Goal: Information Seeking & Learning: Learn about a topic

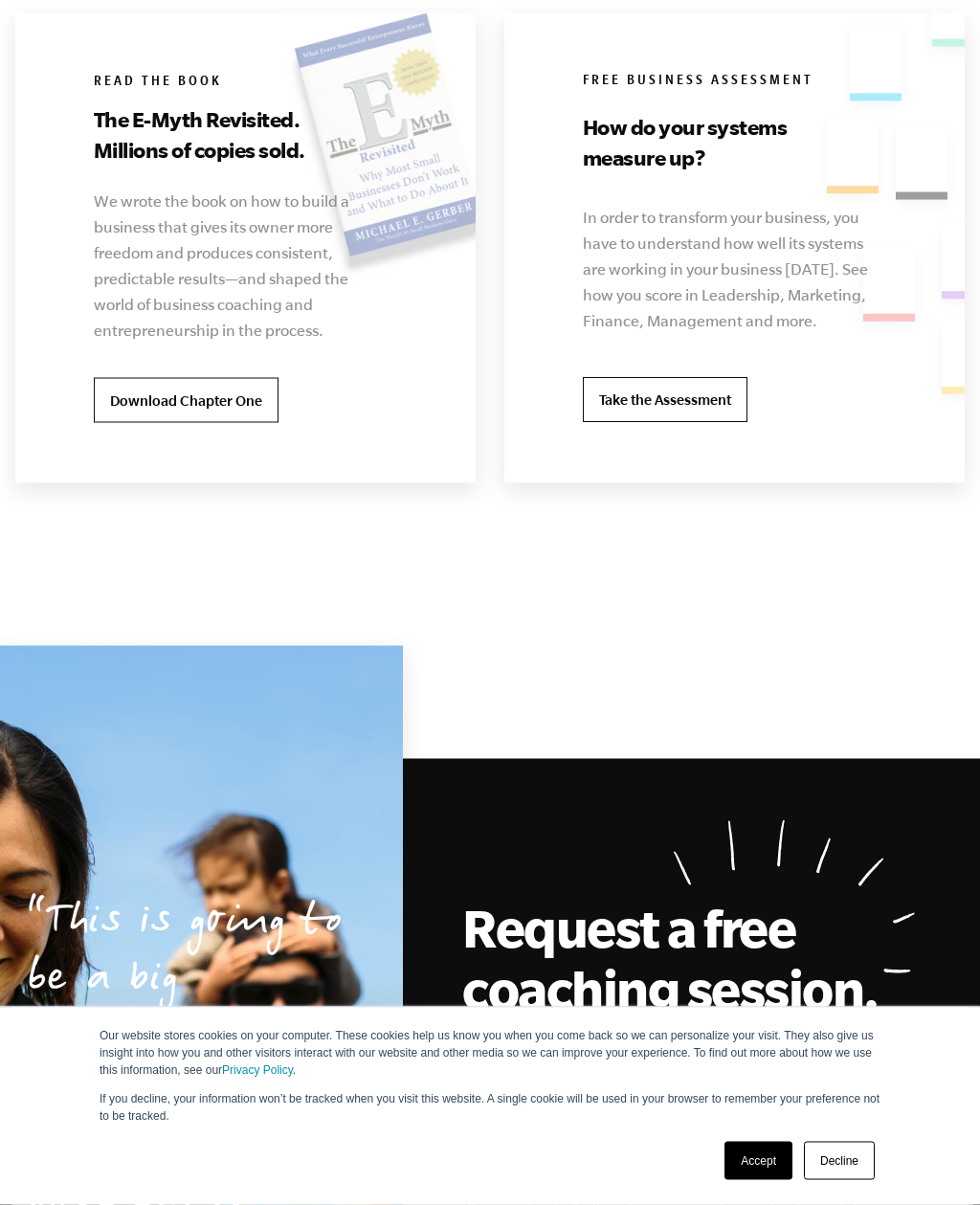
scroll to position [3915, 0]
click at [728, 423] on link "Take the Assessment" at bounding box center [665, 400] width 164 height 46
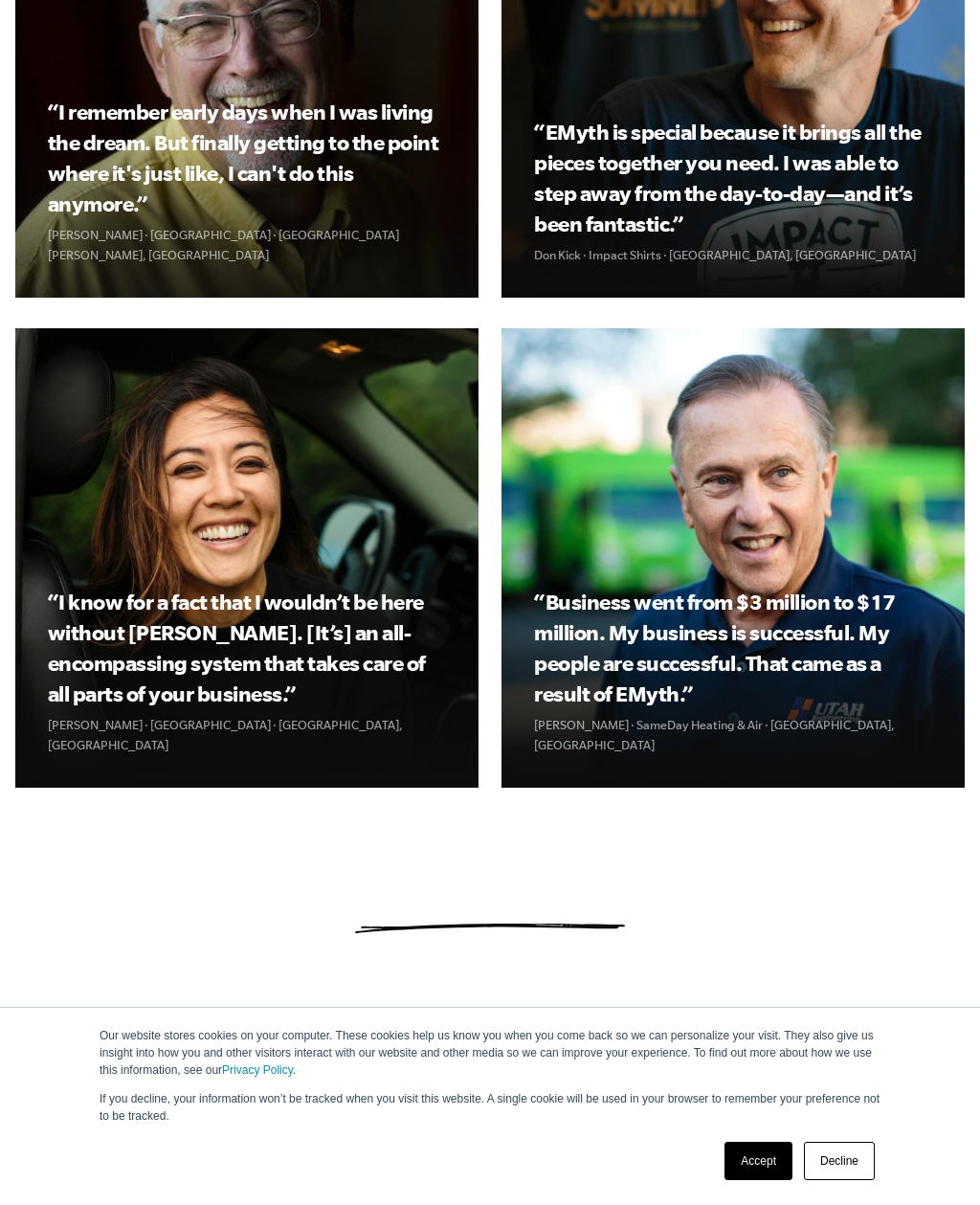
scroll to position [2403, 0]
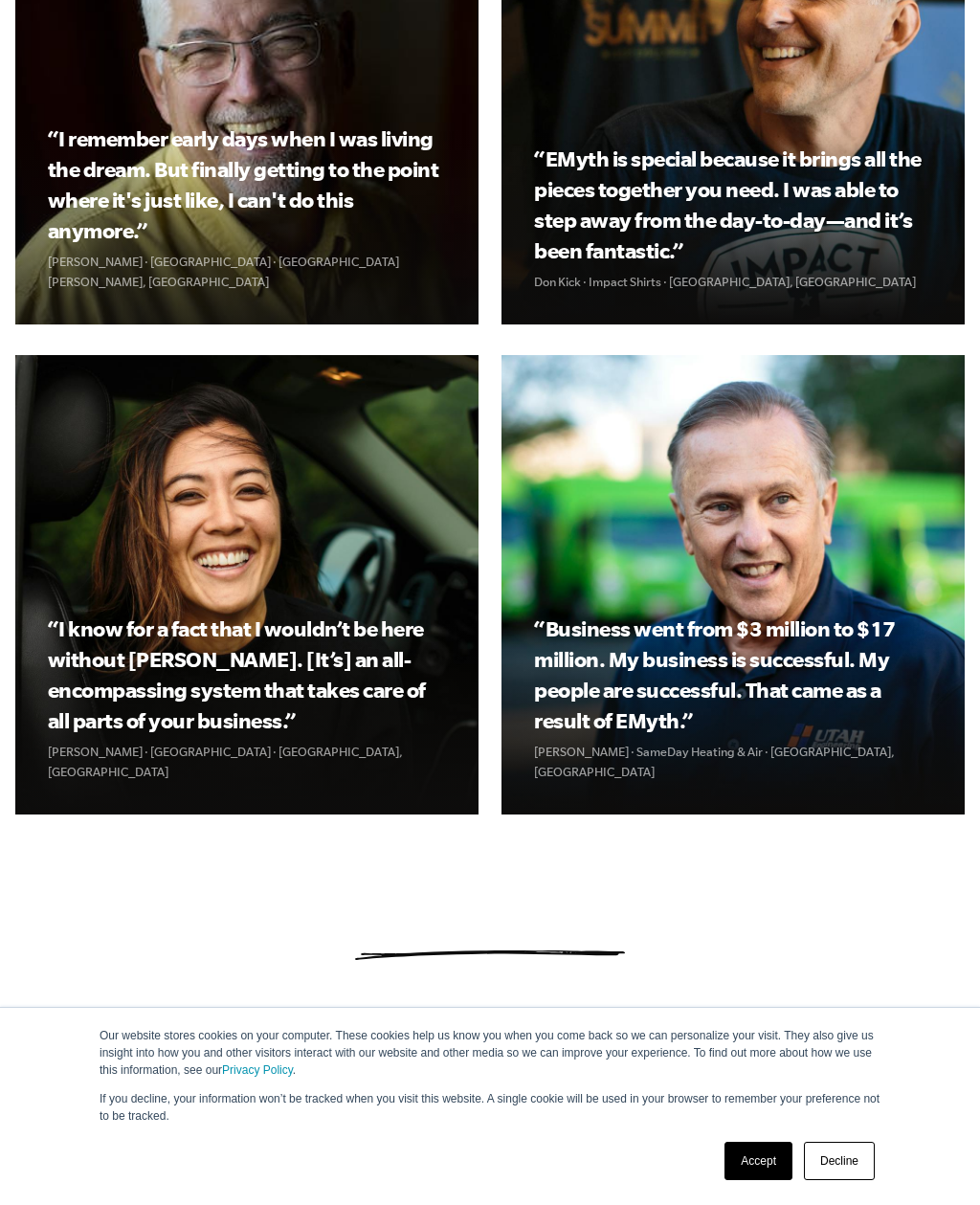
click at [951, 224] on div "“EMyth is special because it brings all the pieces together you need. I was abl…" at bounding box center [733, 94] width 463 height 459
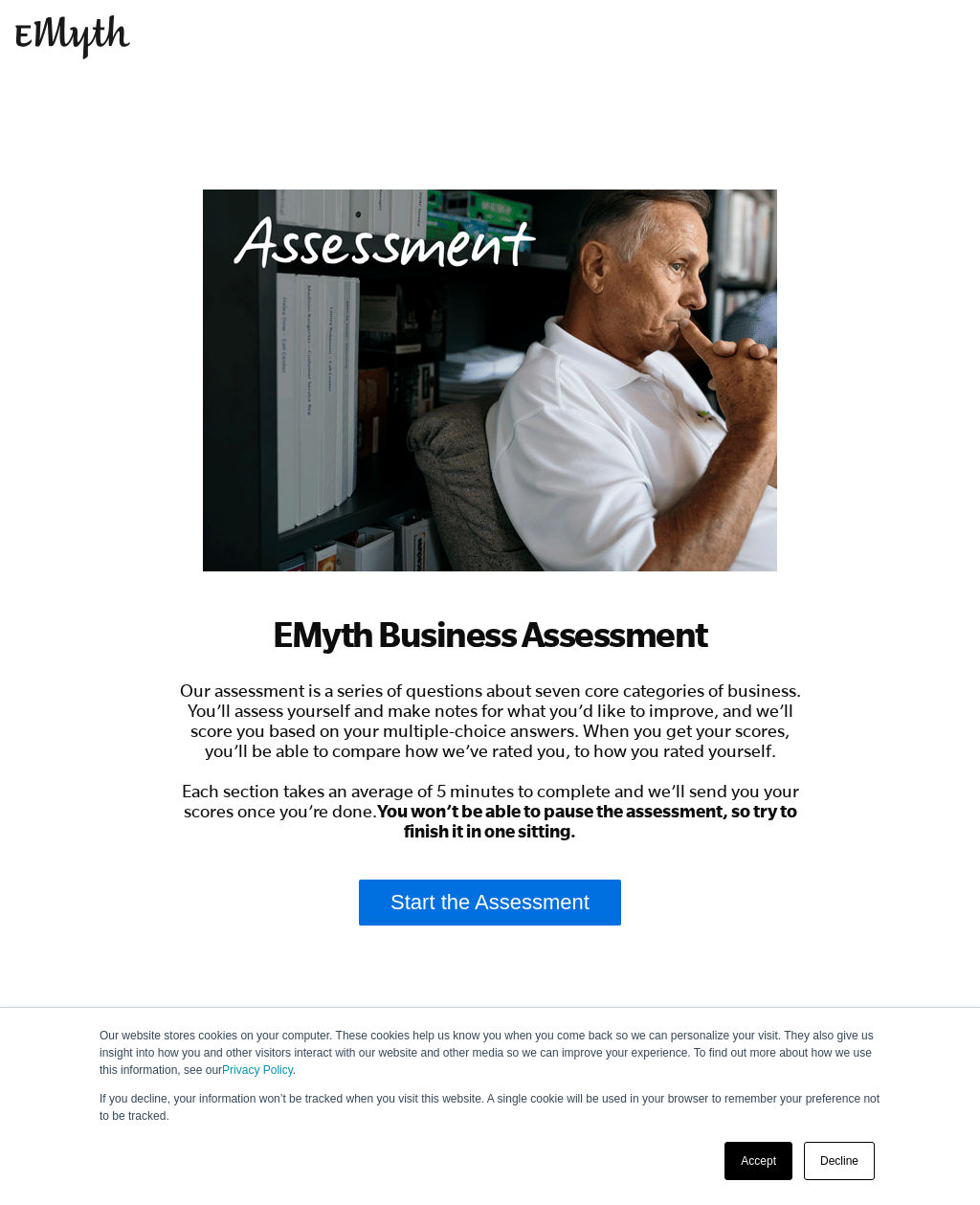
click at [762, 1164] on link "Accept" at bounding box center [759, 1162] width 68 height 39
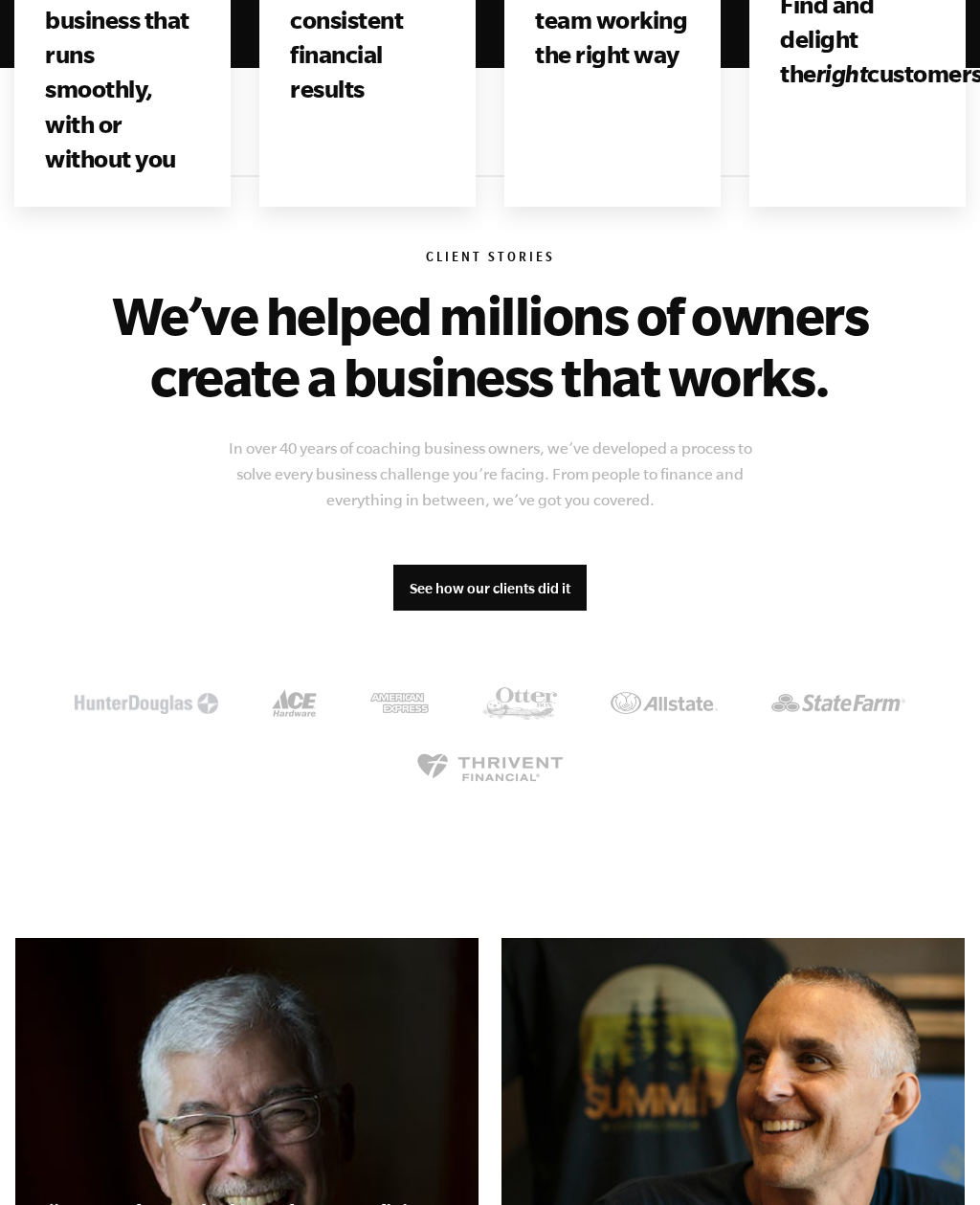
scroll to position [1330, 0]
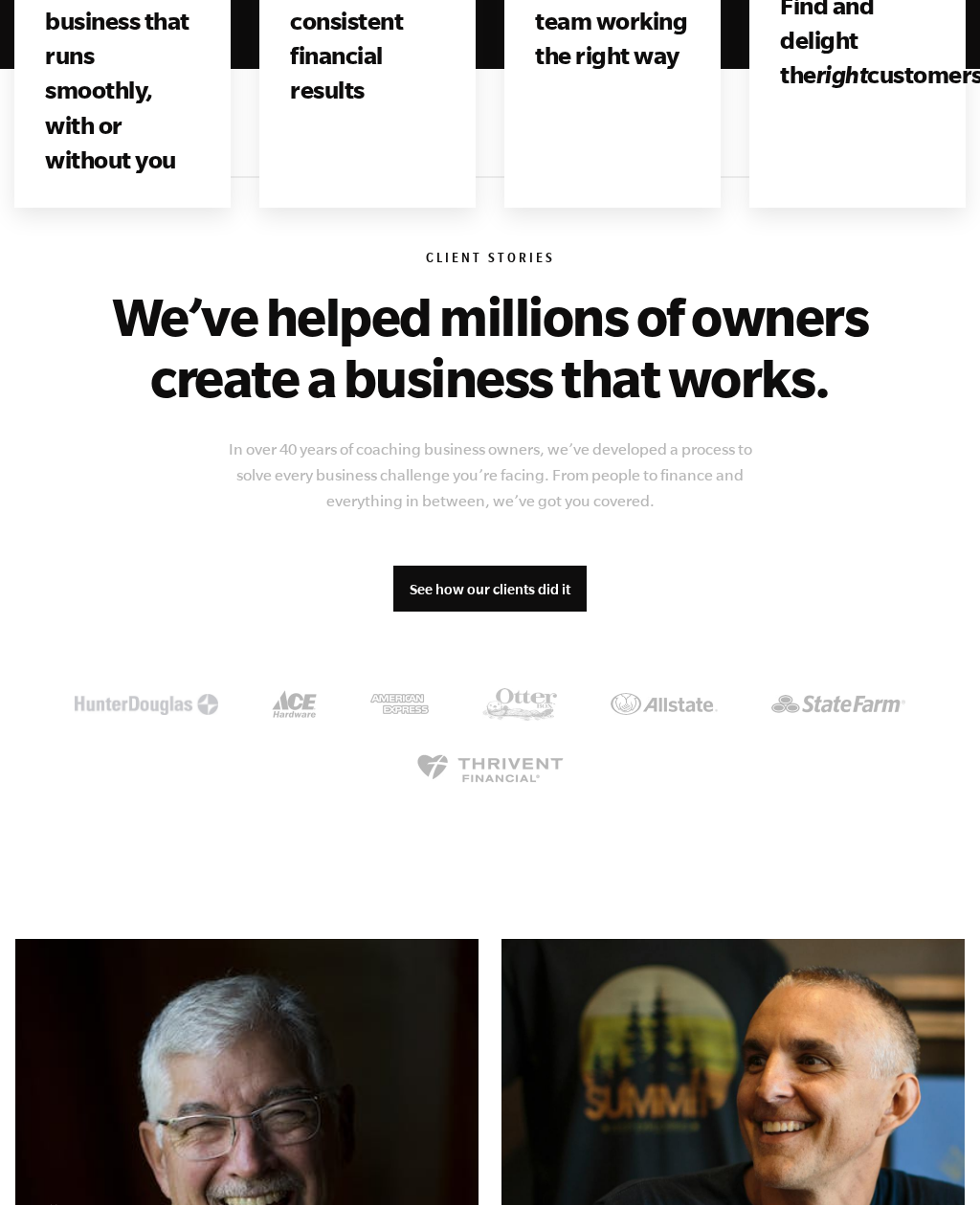
click at [533, 588] on link "See how our clients did it" at bounding box center [490, 588] width 193 height 46
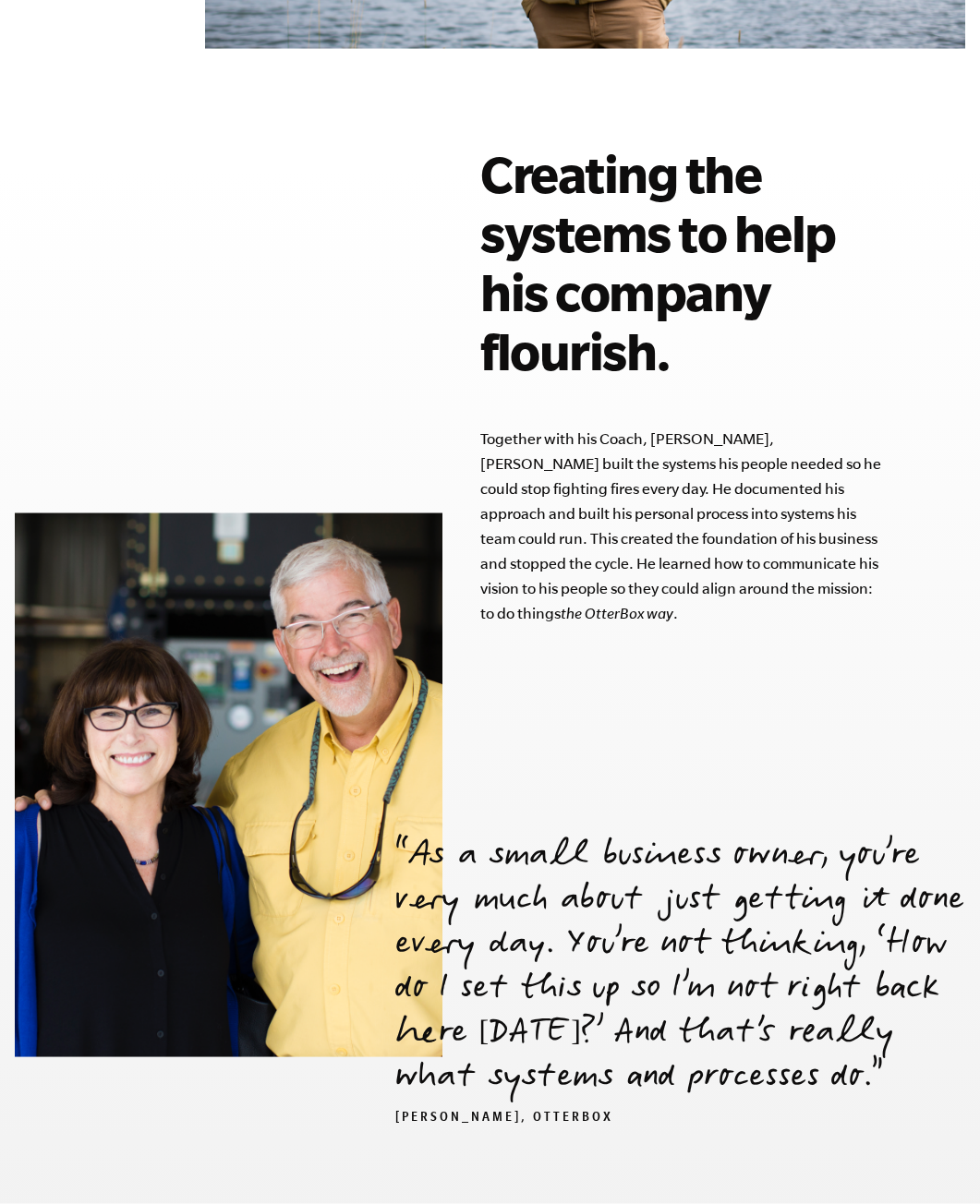
scroll to position [2166, 0]
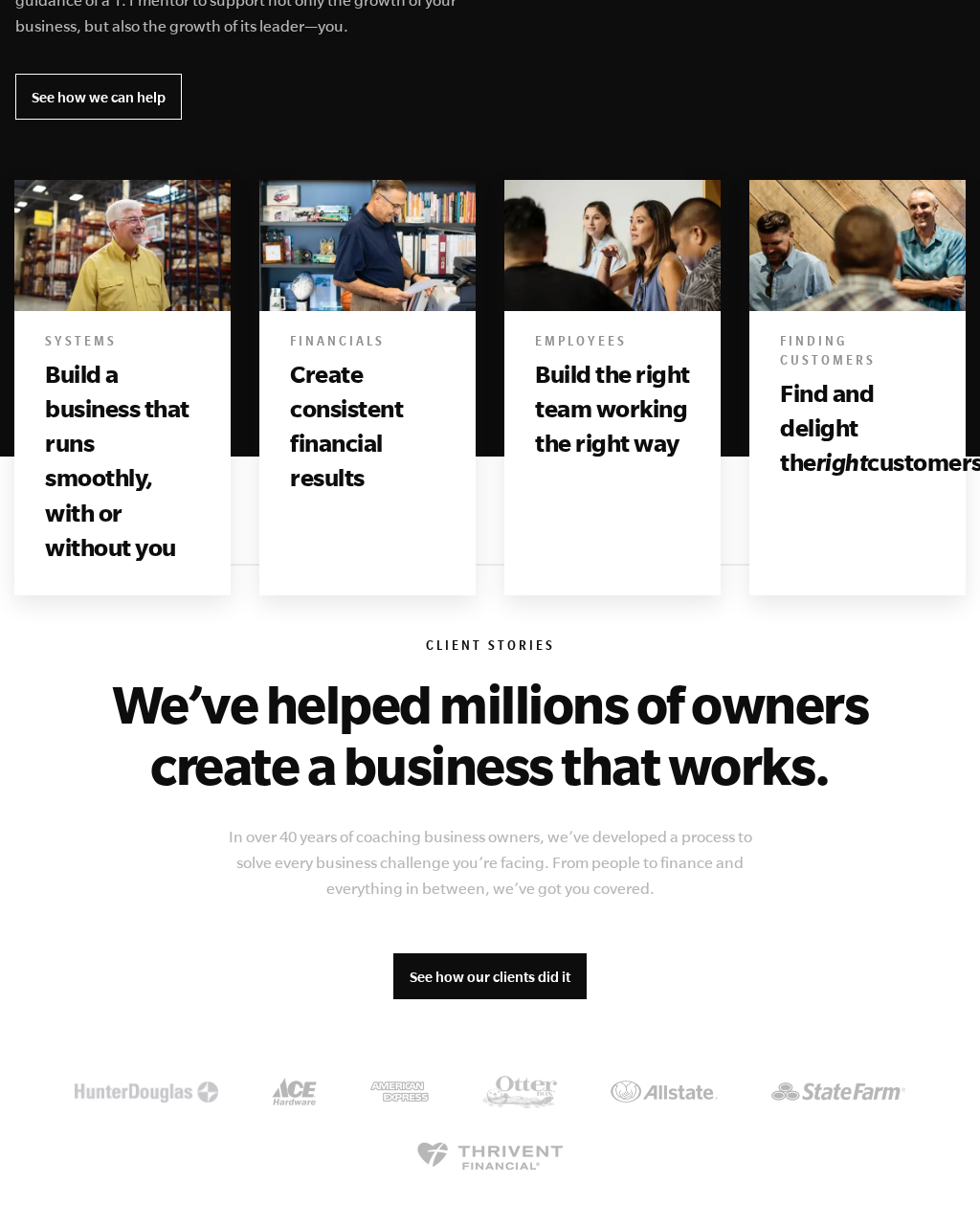
scroll to position [953, 0]
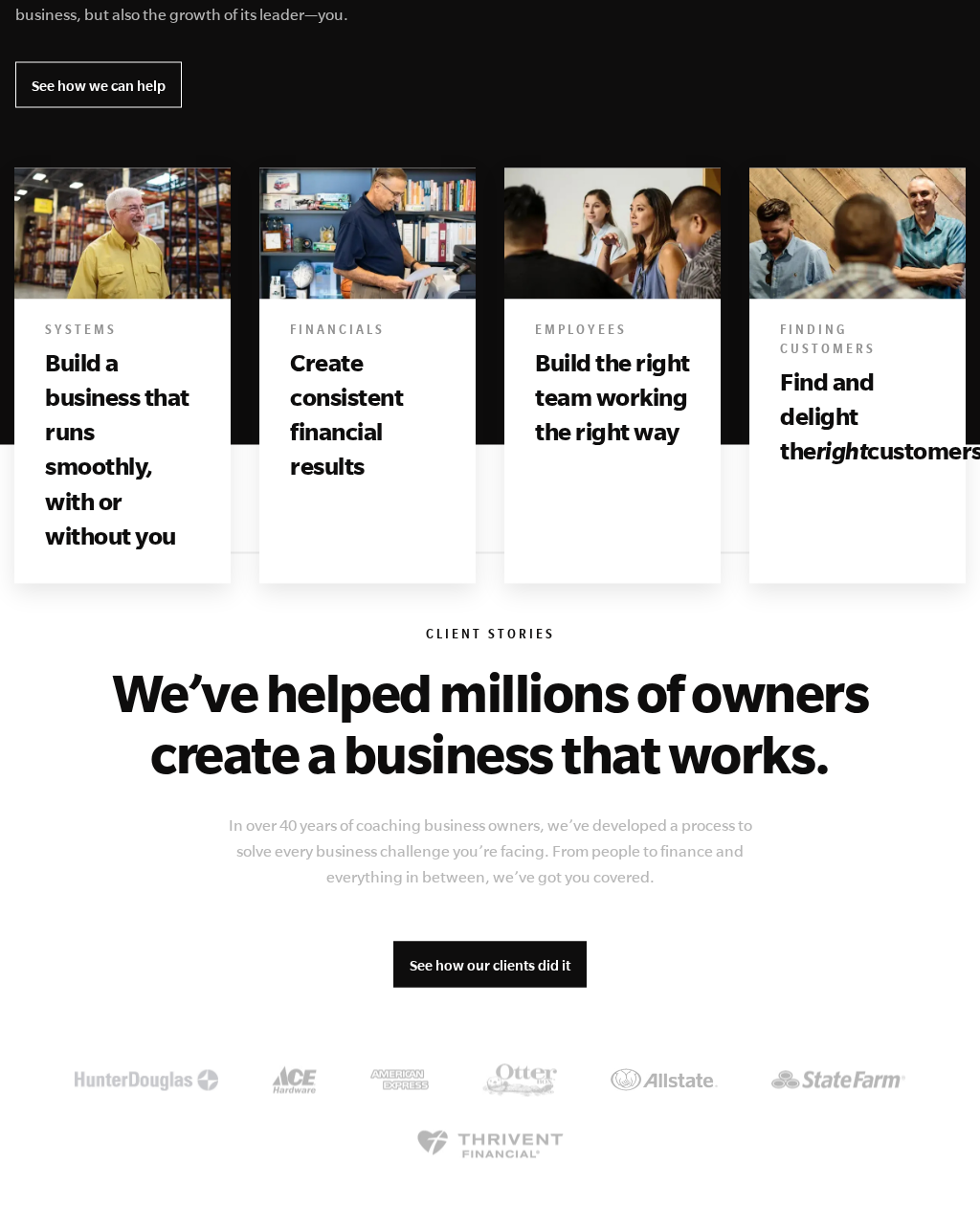
click at [945, 499] on div "Finding Customers Find and delight the right customers" at bounding box center [857, 399] width 216 height 199
click at [902, 413] on h3 "Find and delight the right customers" at bounding box center [857, 416] width 155 height 104
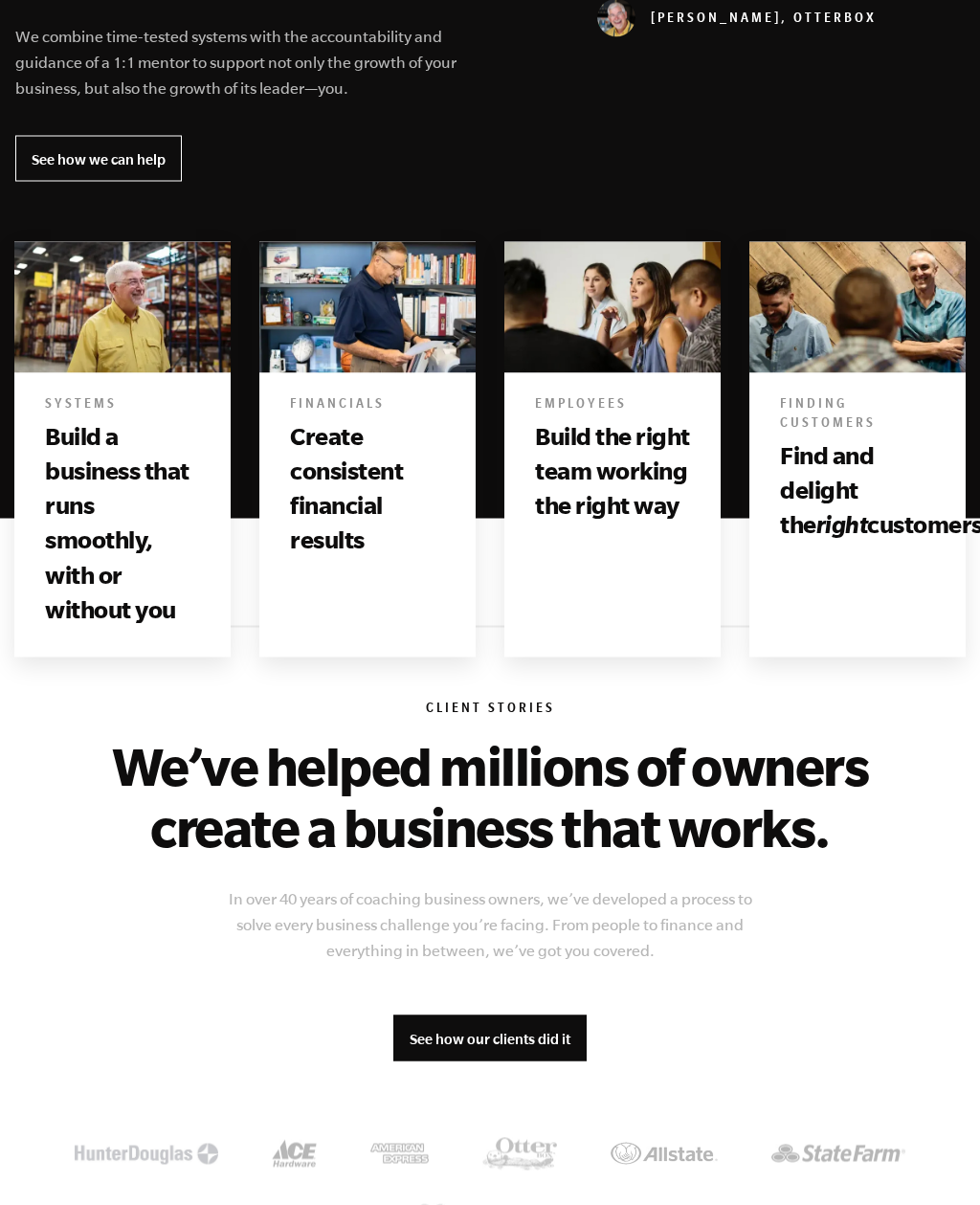
scroll to position [980, 0]
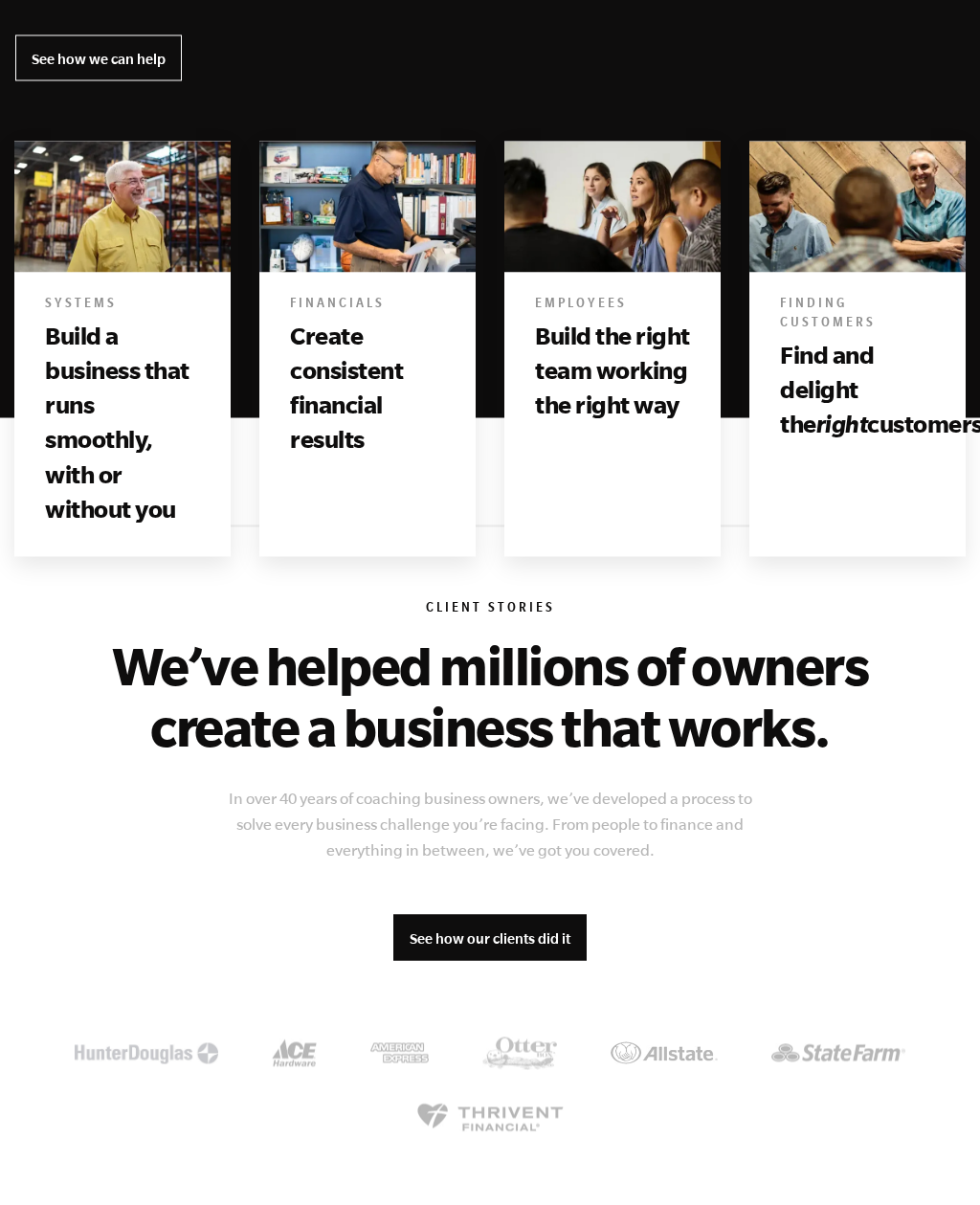
click at [98, 282] on div "Systems Build a business that runs smoothly, with or without you" at bounding box center [123, 415] width 216 height 284
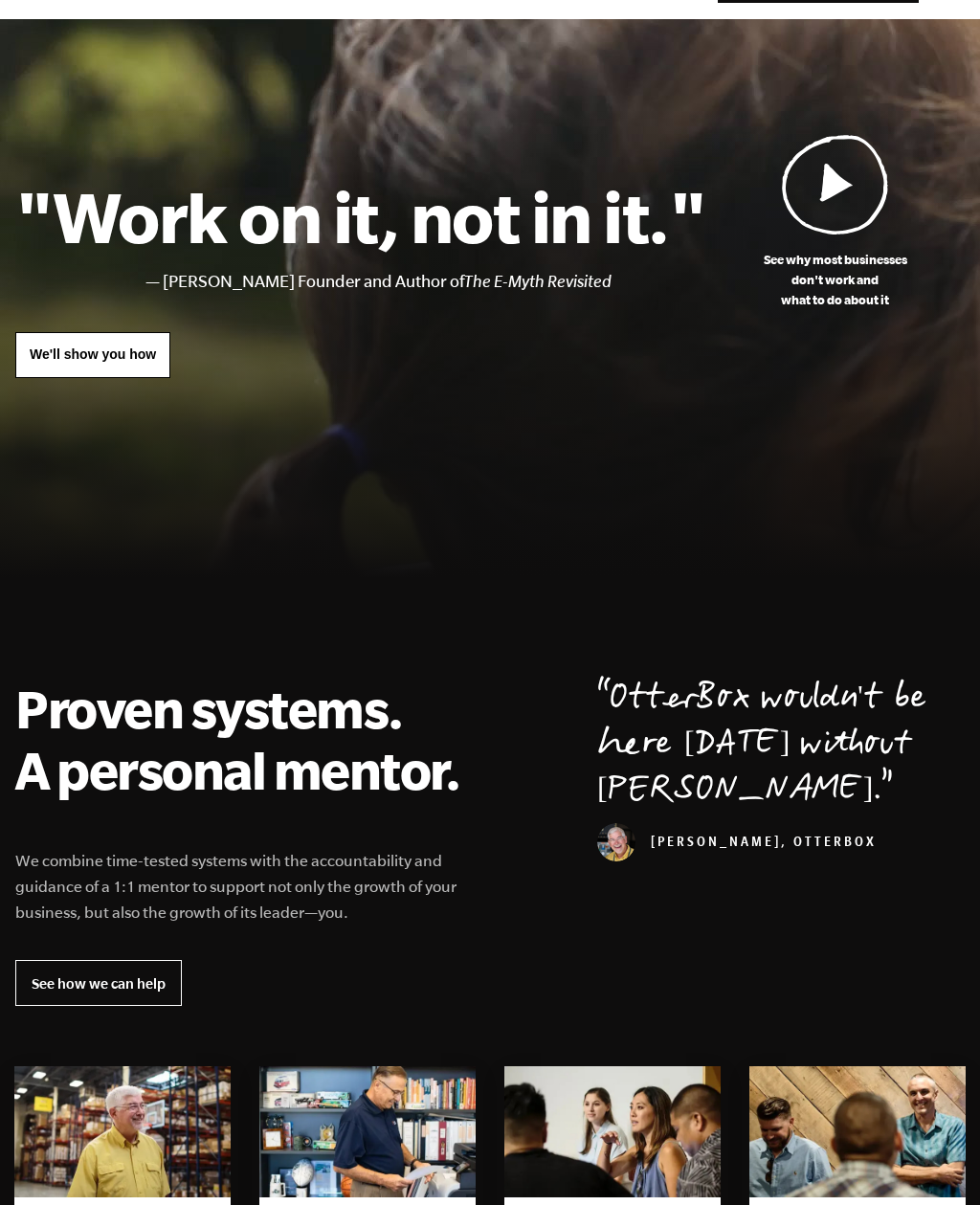
scroll to position [0, 0]
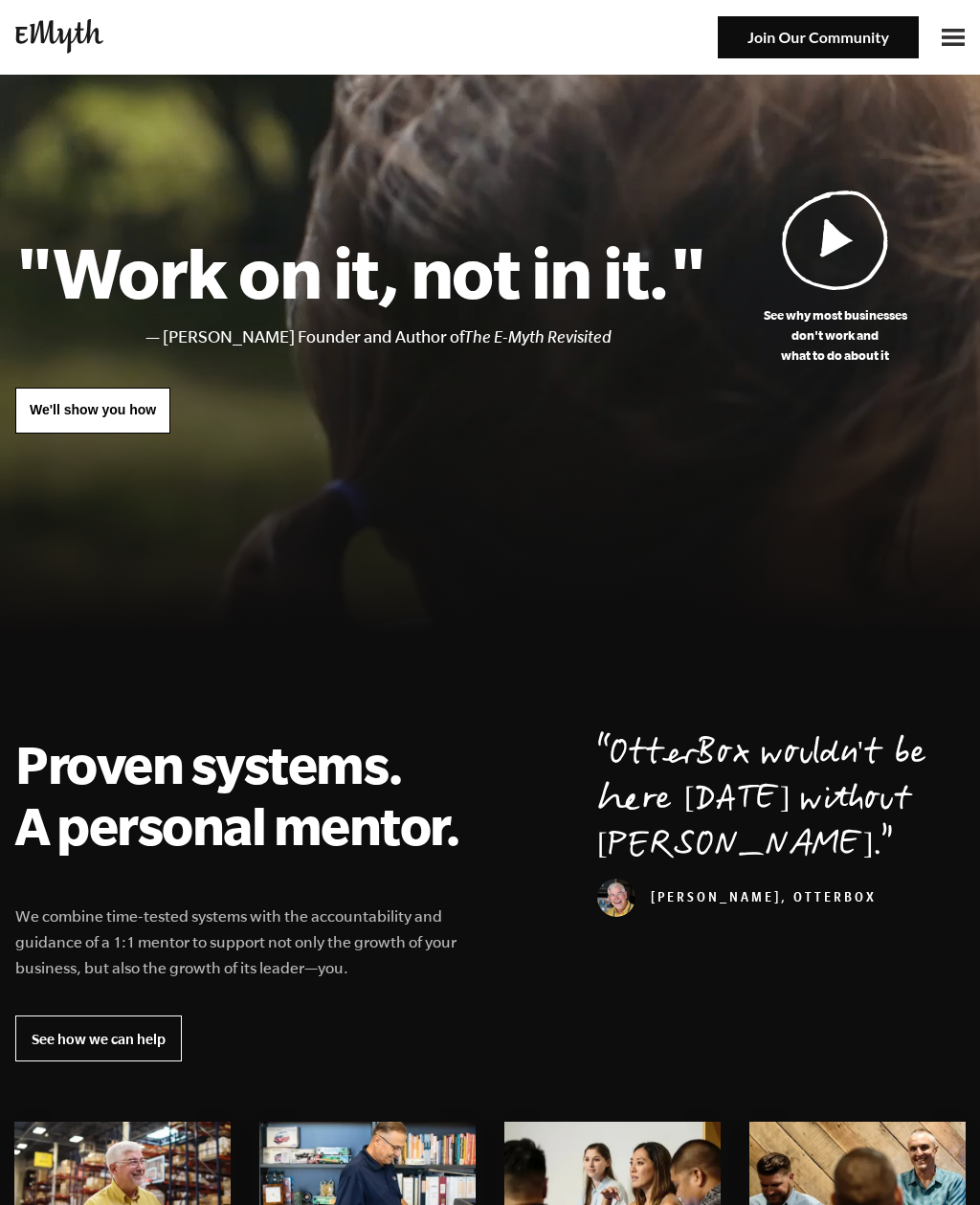
click at [946, 14] on header "Why EMyth? Solutions How It Works Client Stories About Us Free Resources Why EM…" at bounding box center [490, 37] width 980 height 74
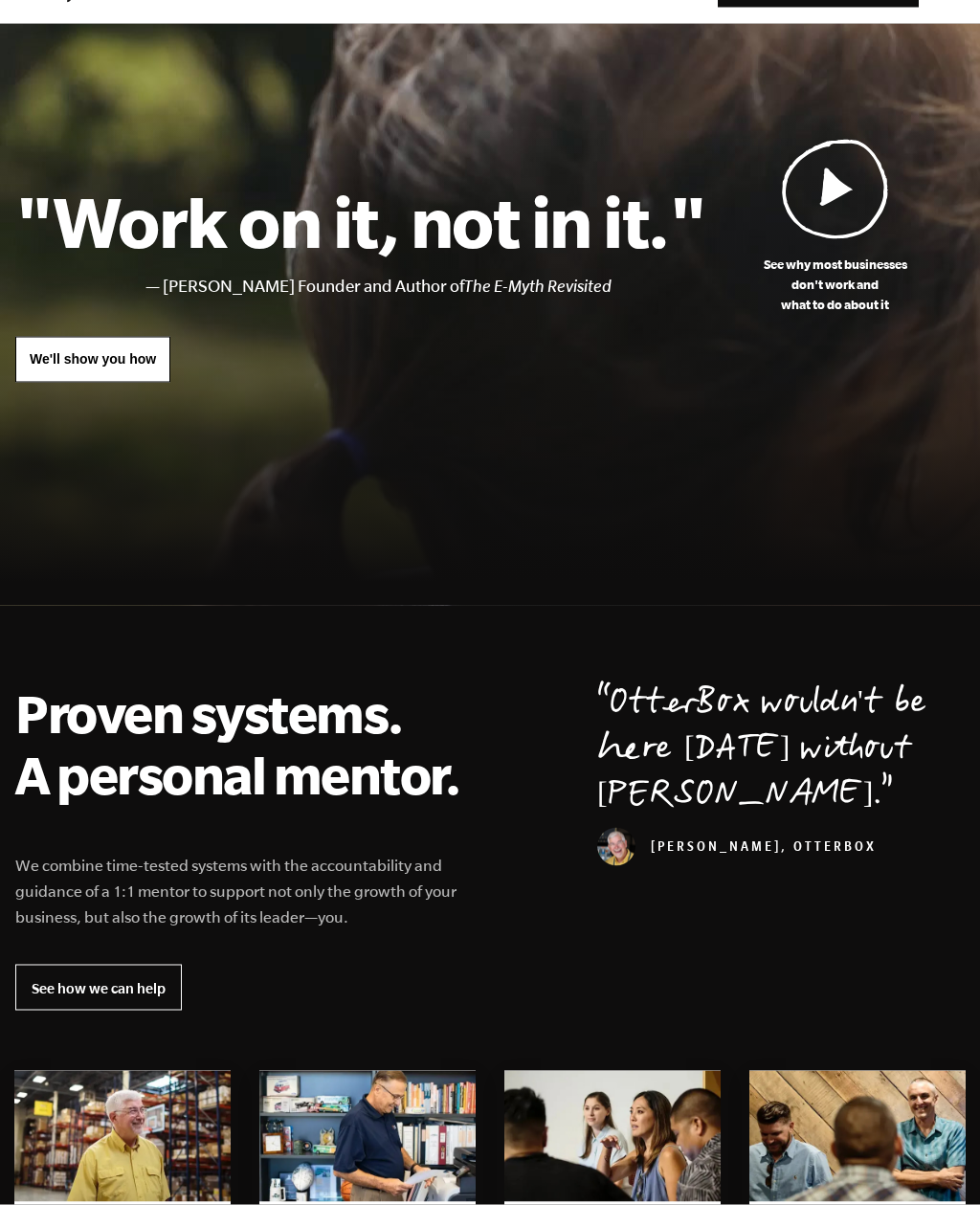
scroll to position [52, 0]
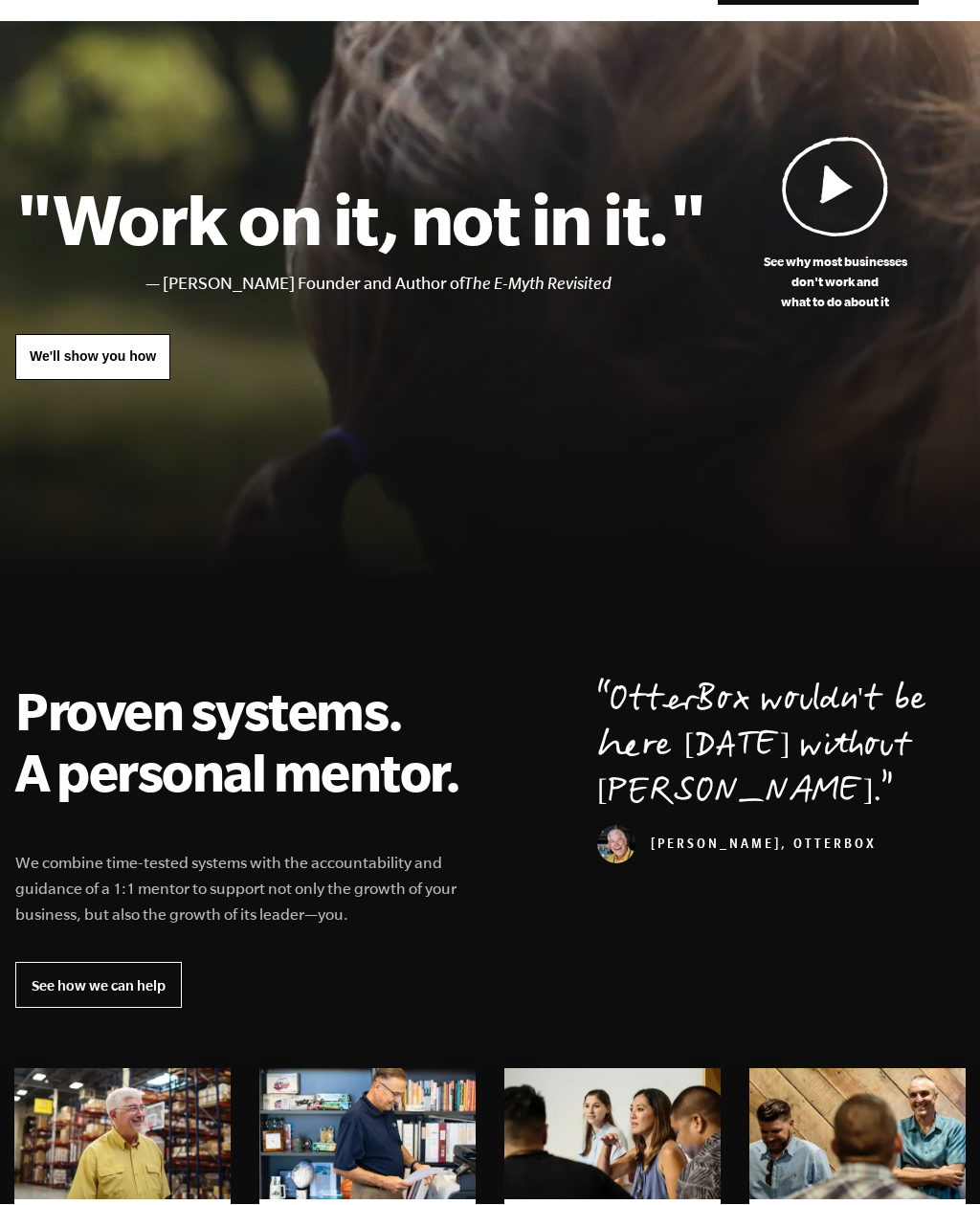
click at [947, 116] on div at bounding box center [490, 316] width 980 height 588
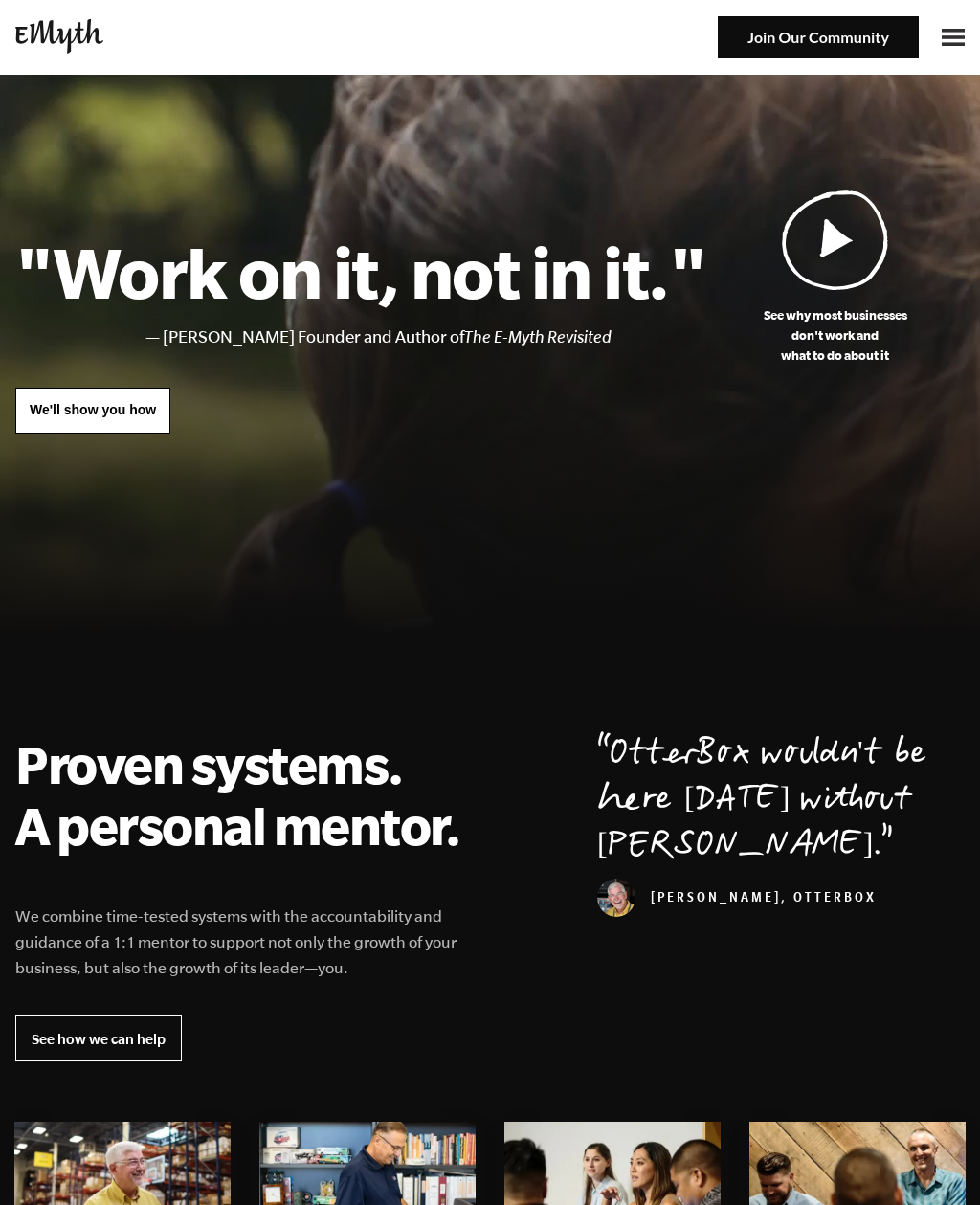
click at [956, 43] on img at bounding box center [954, 38] width 23 height 17
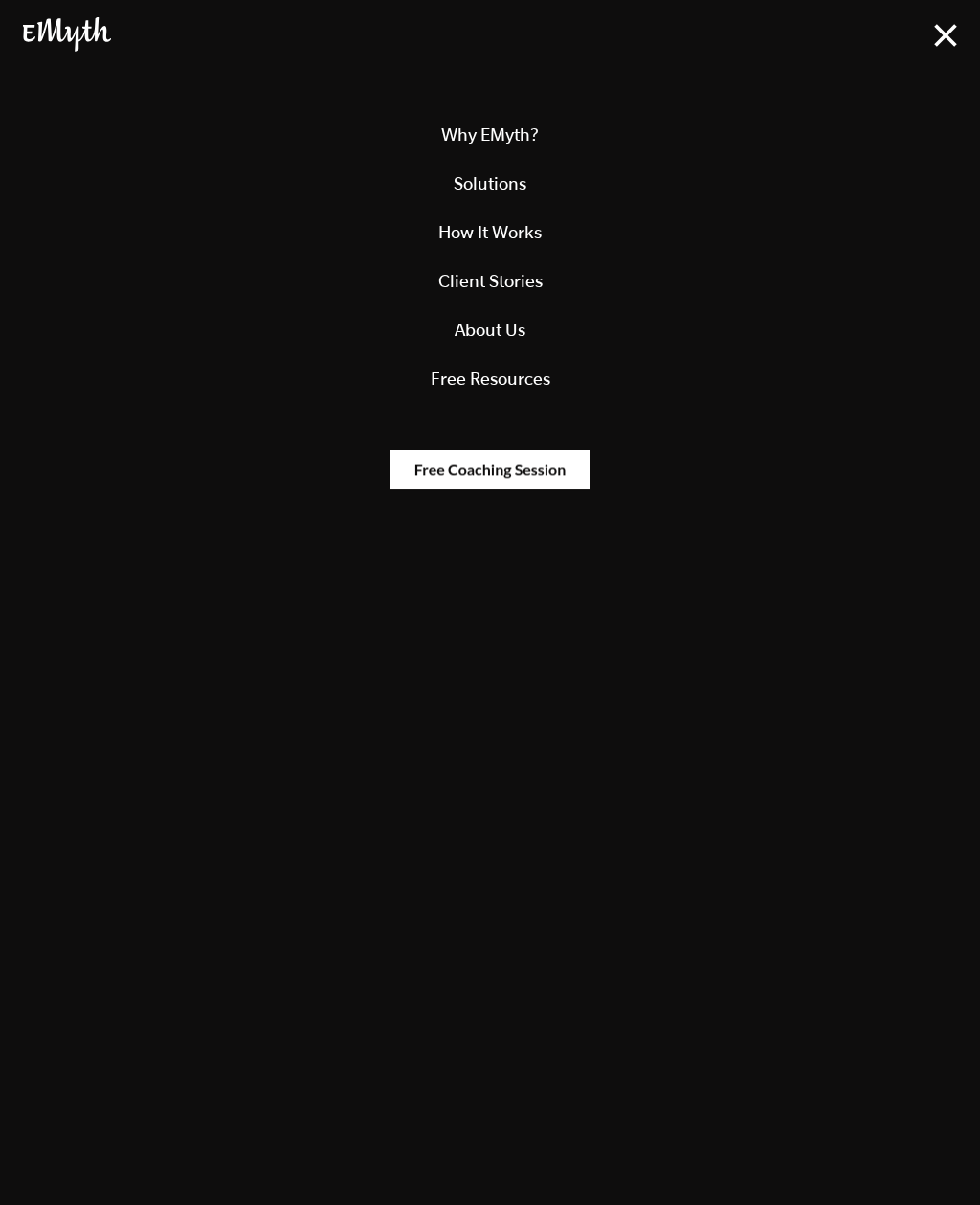
click at [535, 232] on link "How It Works" at bounding box center [490, 232] width 935 height 49
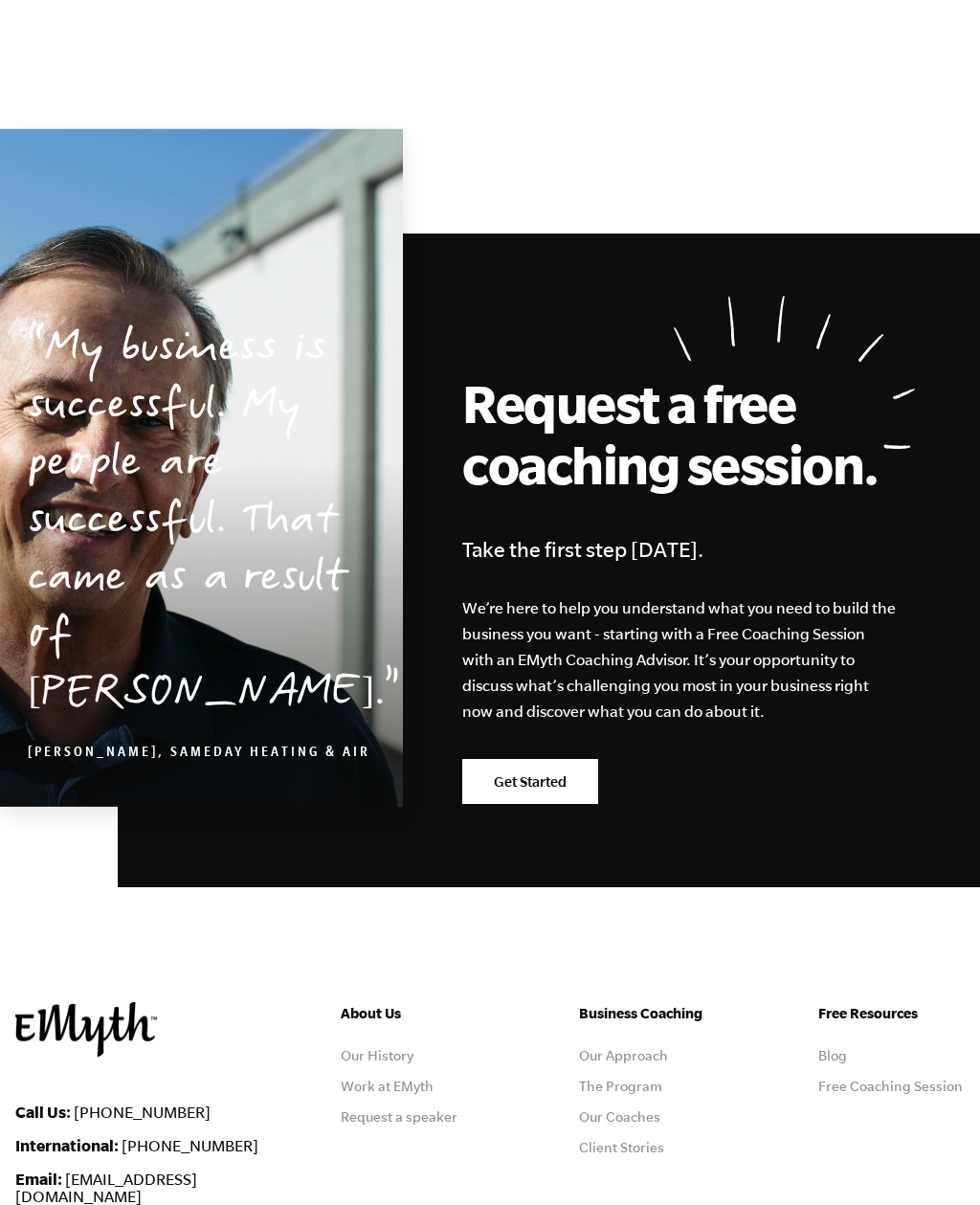
scroll to position [9687, 0]
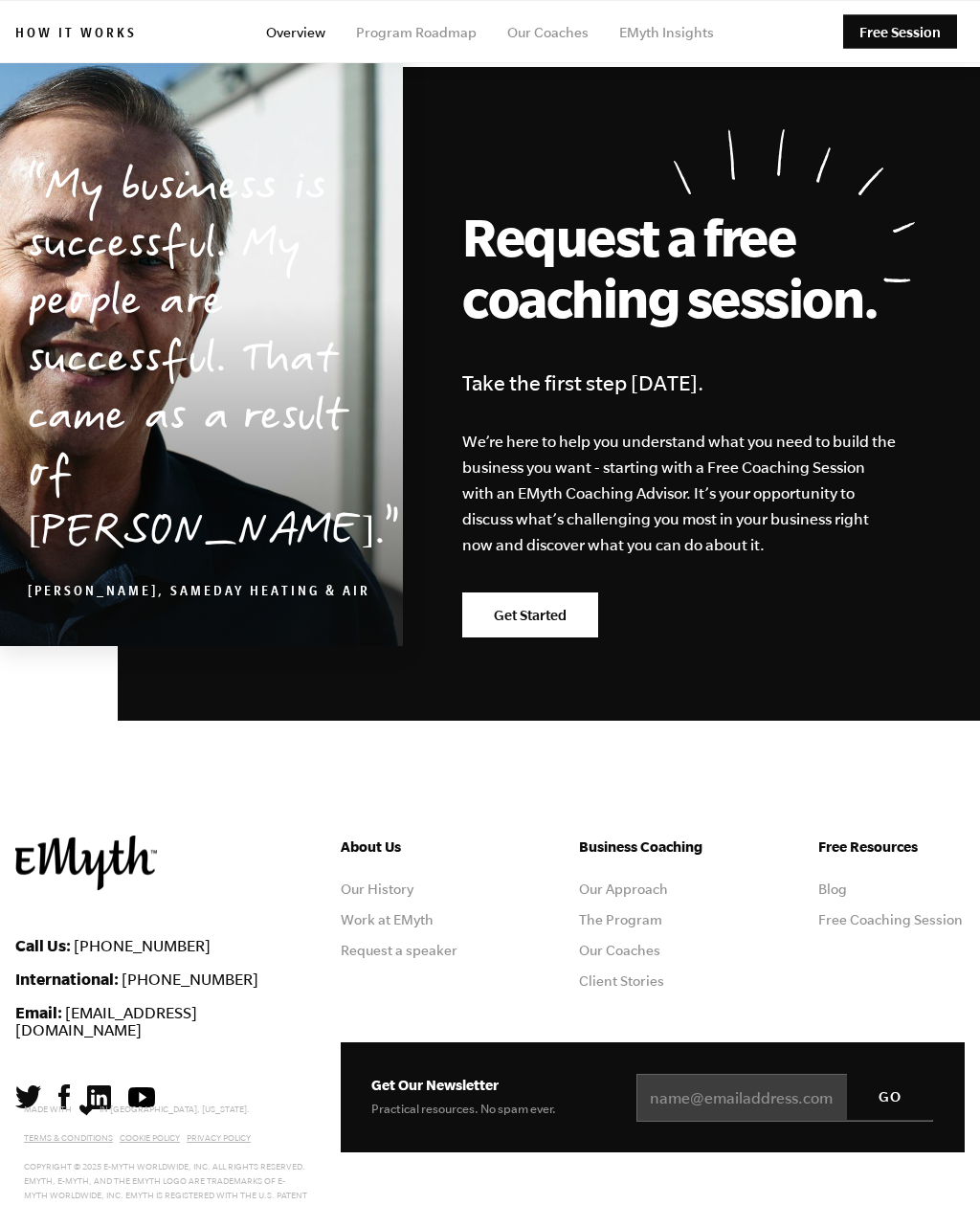
click at [1, 175] on blockquote "My business is successful. My people are successful. That came as a result of E…" at bounding box center [201, 382] width 403 height 498
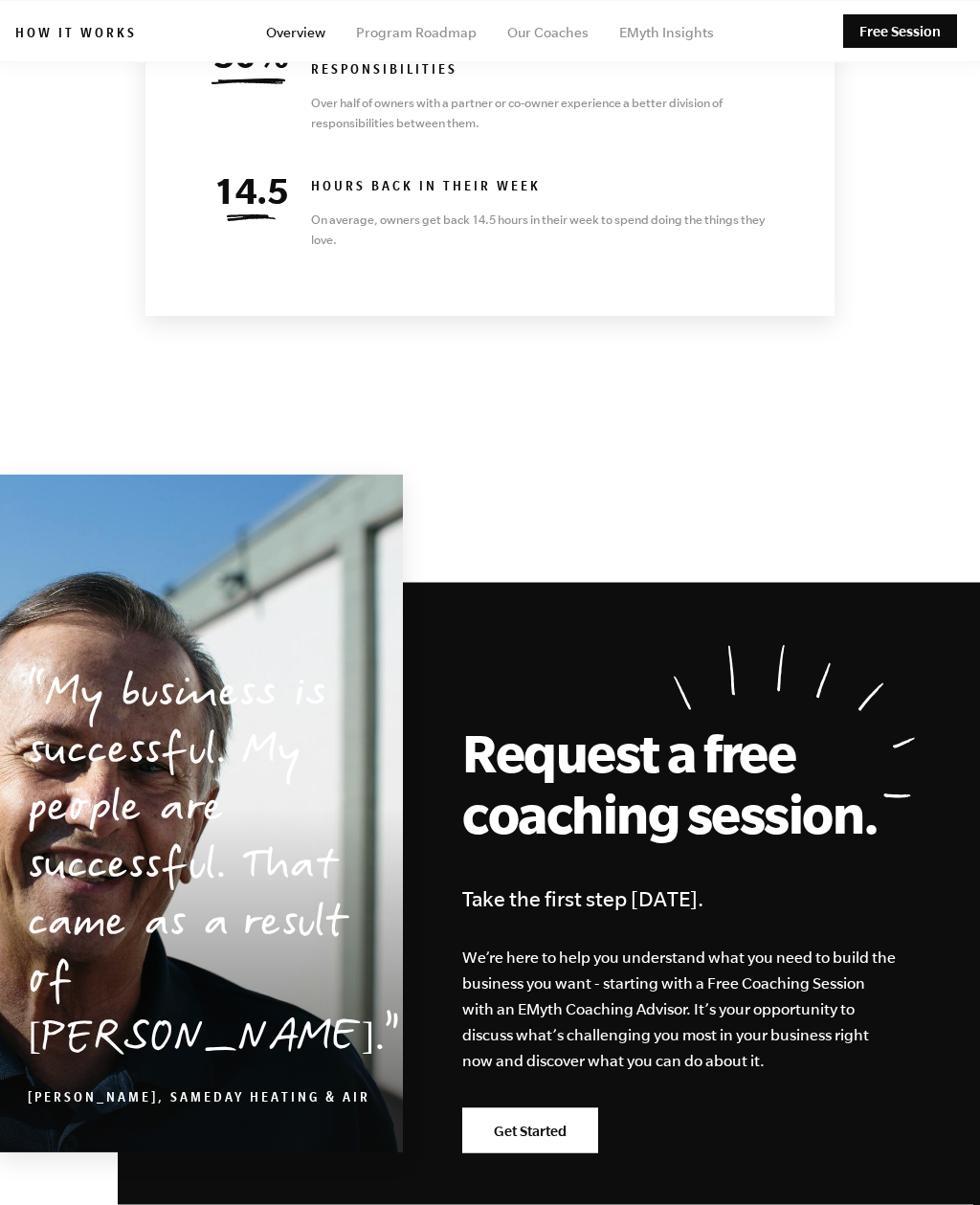
scroll to position [9172, 0]
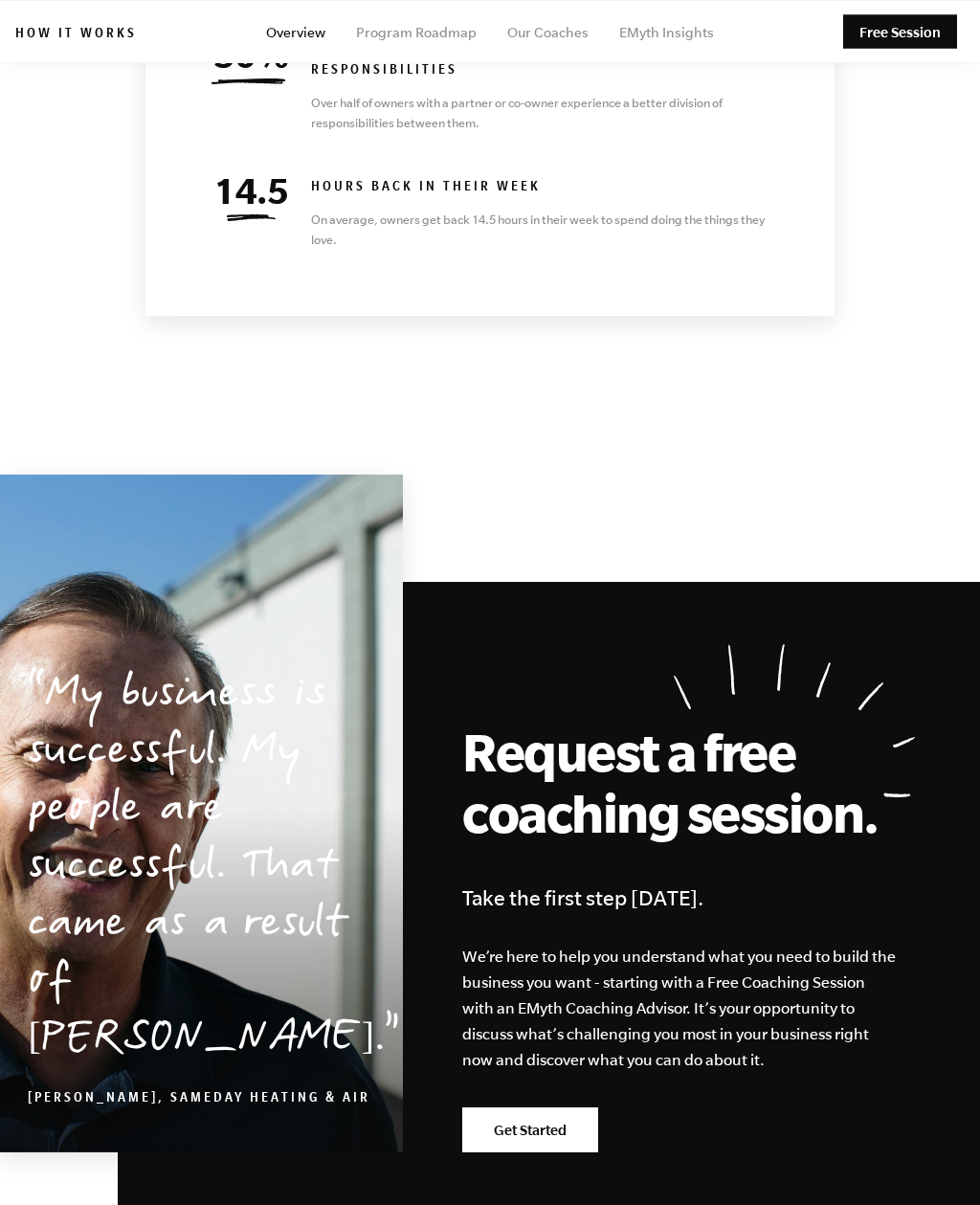
click at [455, 36] on link "Program Roadmap" at bounding box center [416, 33] width 121 height 15
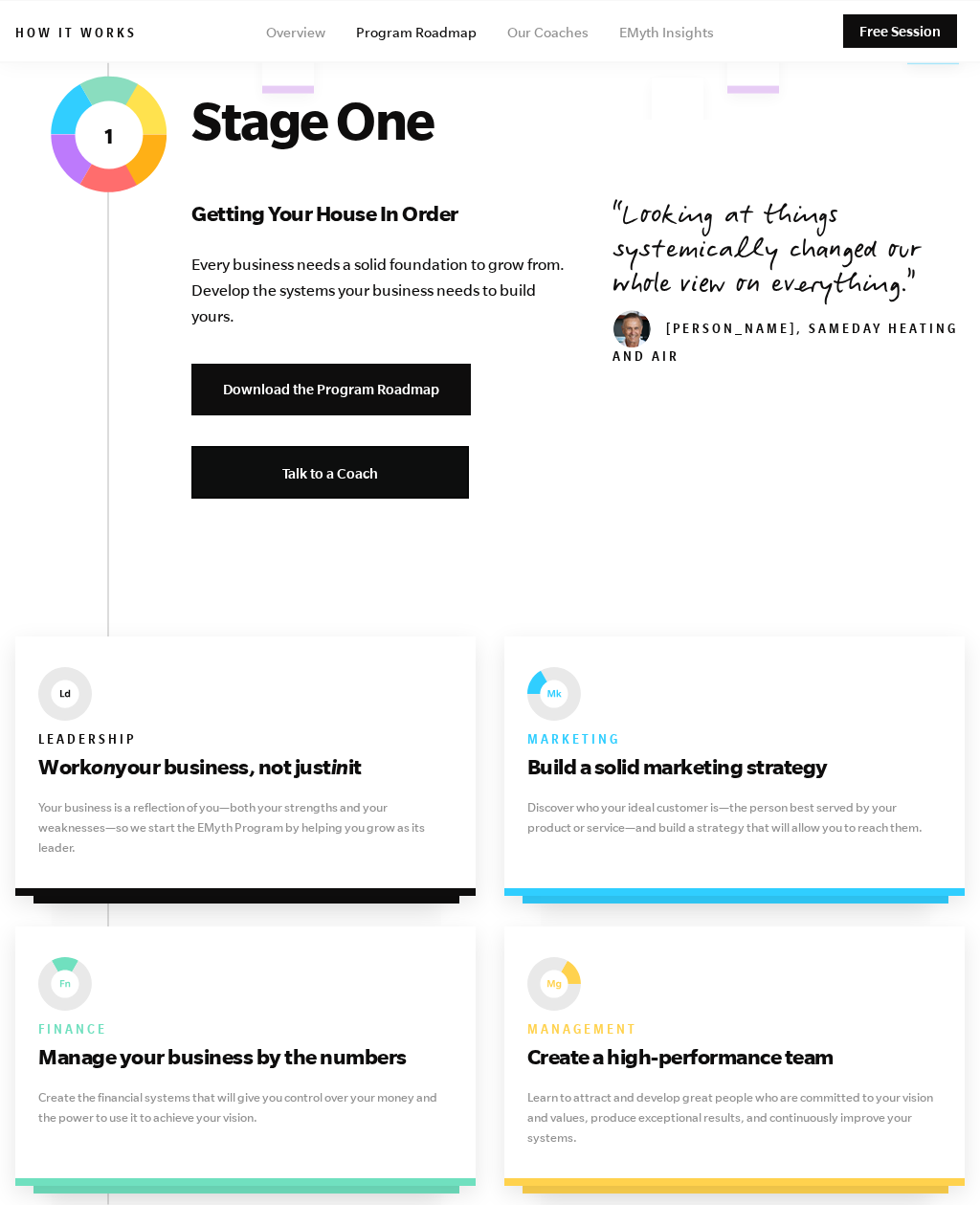
scroll to position [637, 0]
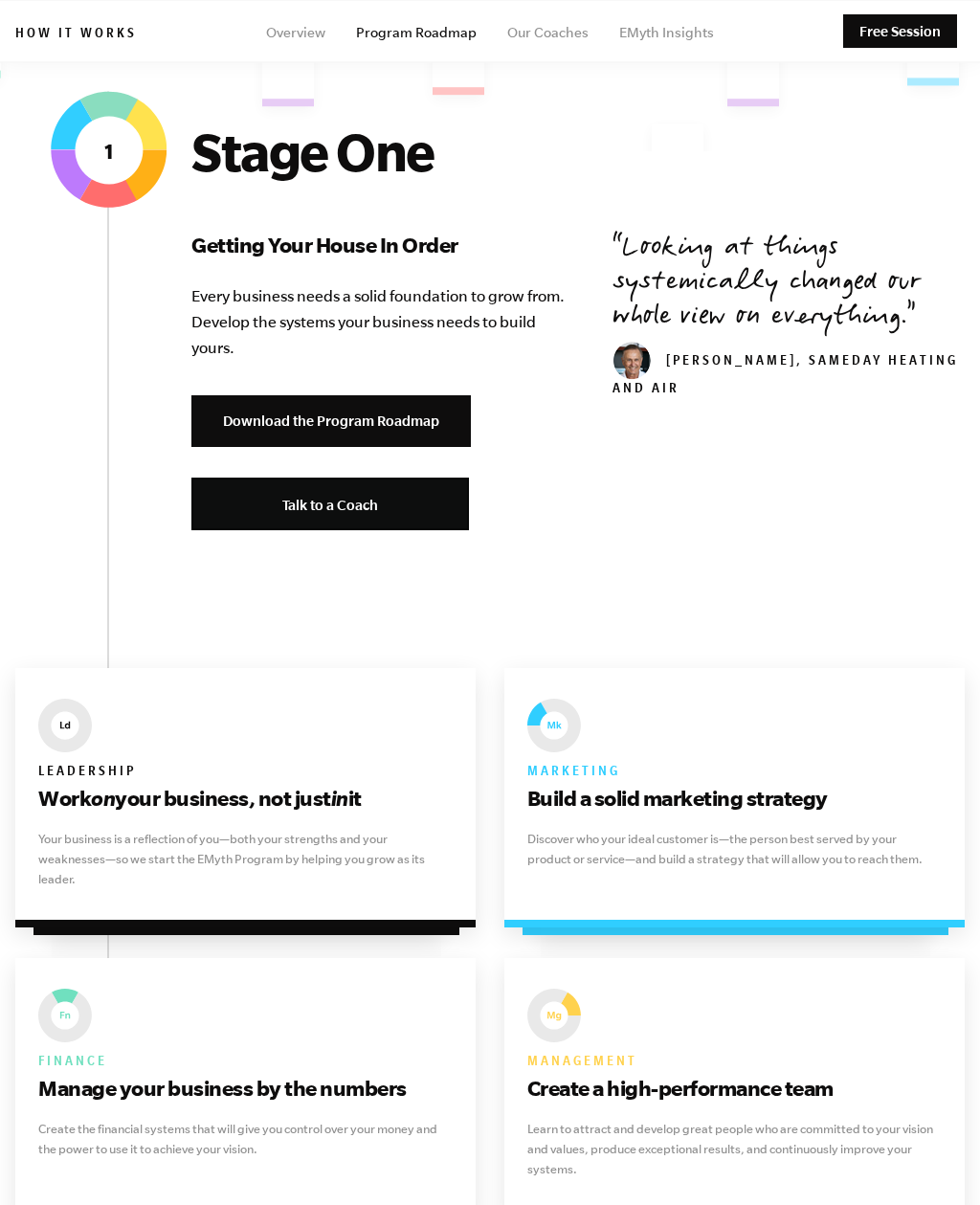
click at [428, 417] on link "Download the Program Roadmap" at bounding box center [331, 422] width 279 height 52
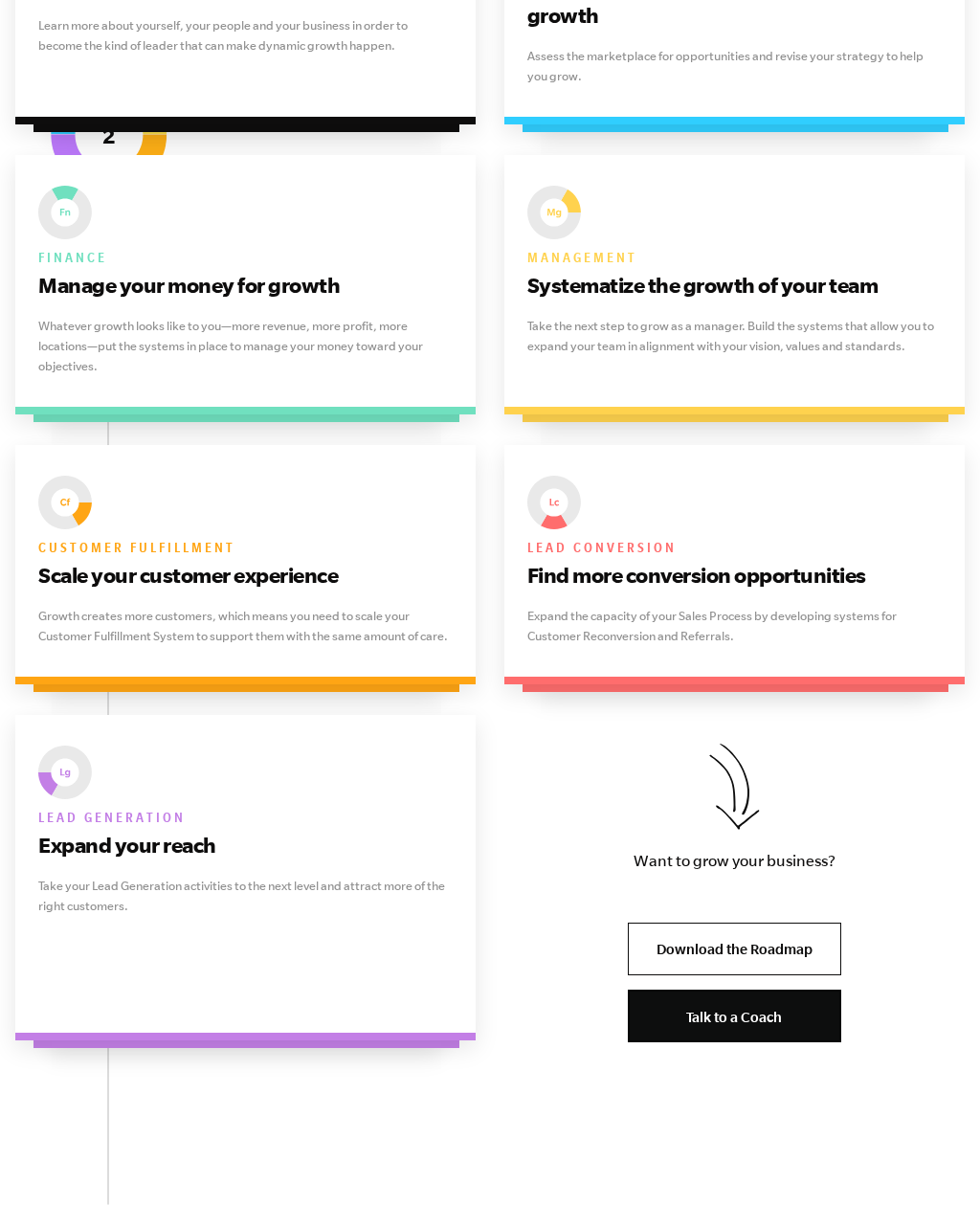
scroll to position [3486, 0]
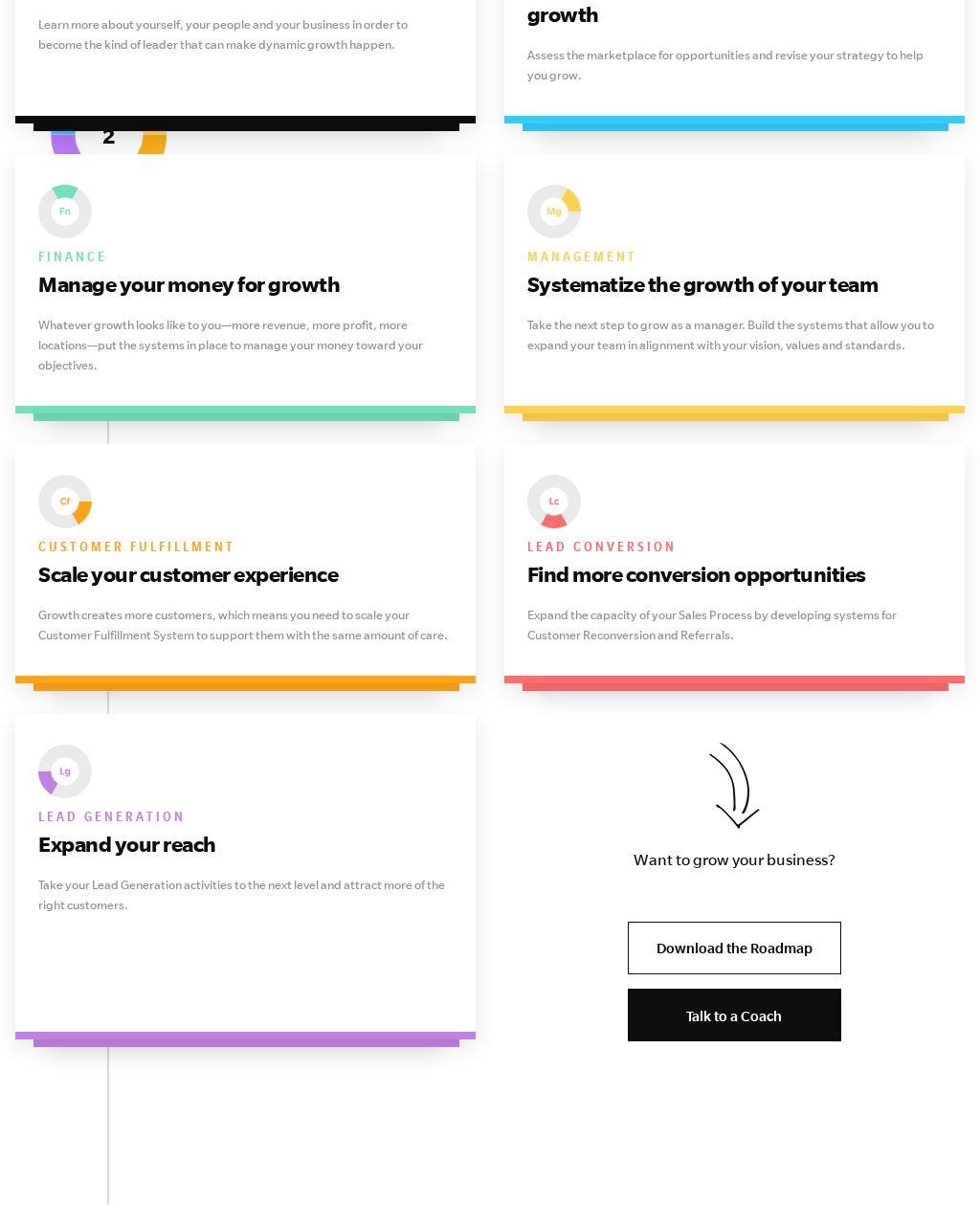
click at [918, 606] on p "Expand the capacity of your Sales Process by developing systems for Customer Re…" at bounding box center [735, 626] width 415 height 41
click at [602, 475] on div "Lead conversion Find more conversion opportunities" at bounding box center [735, 532] width 415 height 115
click at [561, 475] on img at bounding box center [554, 502] width 53 height 53
click at [592, 559] on h3 "Find more conversion opportunities" at bounding box center [735, 575] width 415 height 31
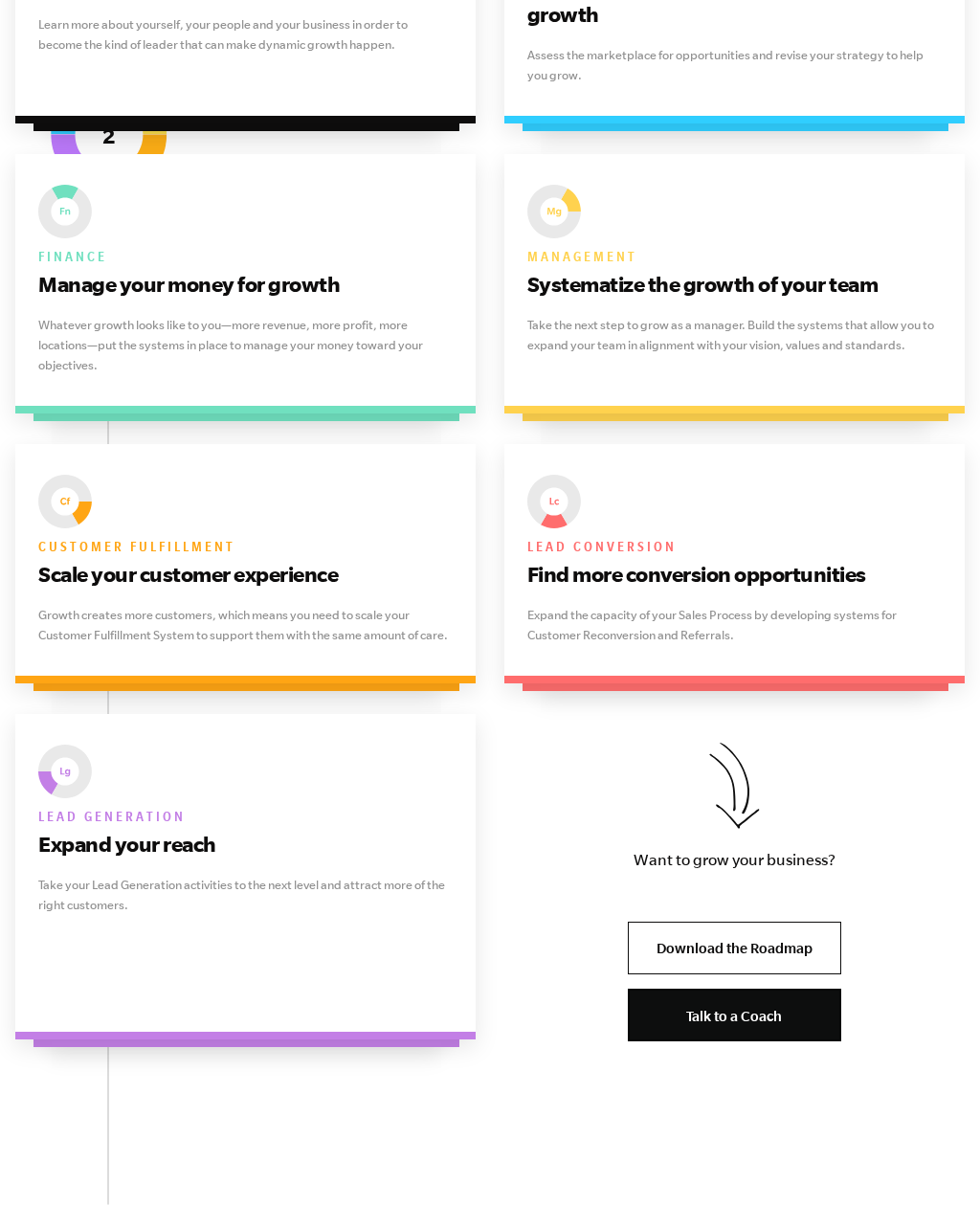
click at [569, 475] on img at bounding box center [554, 502] width 53 height 53
click at [568, 475] on img at bounding box center [554, 502] width 53 height 53
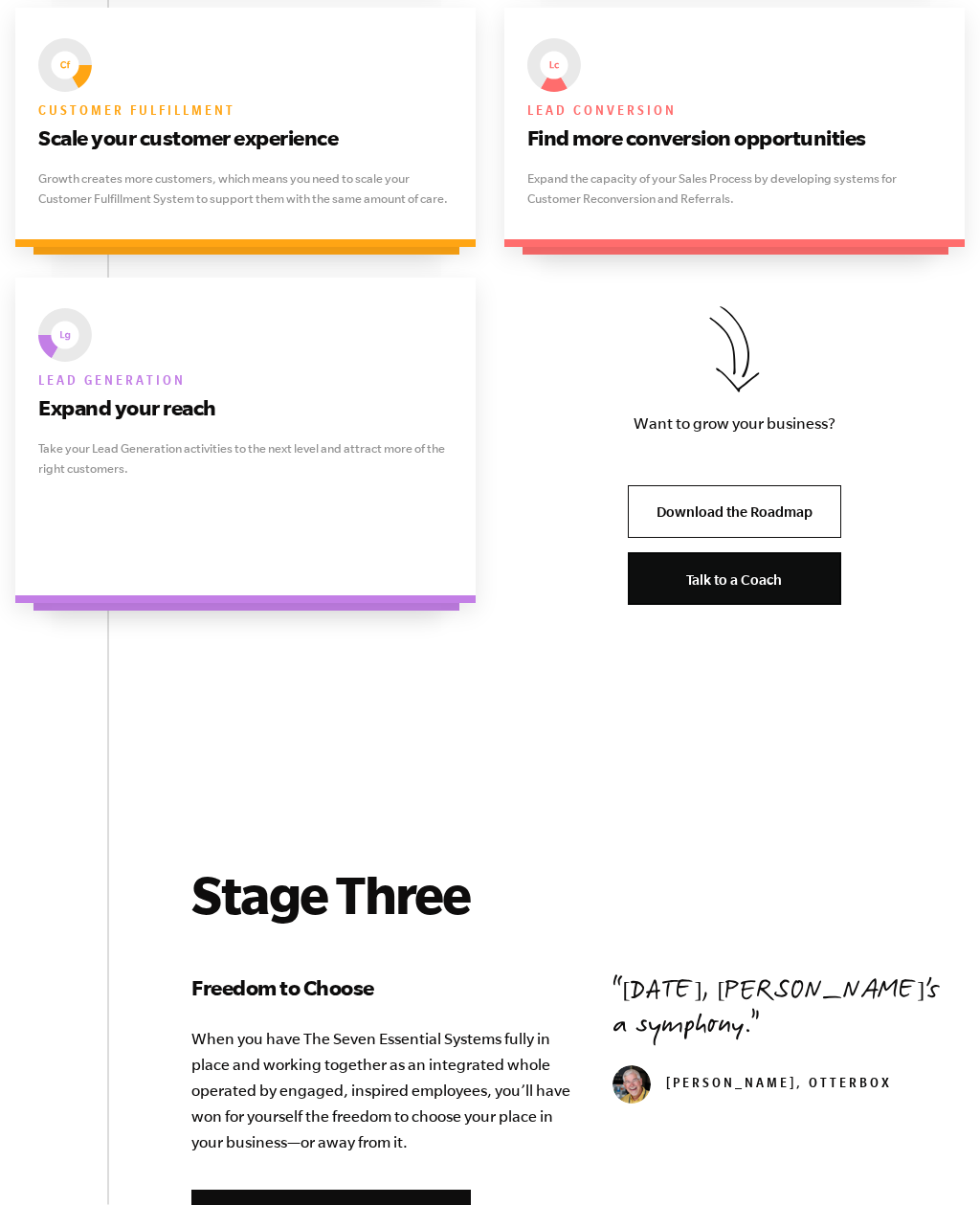
scroll to position [3924, 0]
click at [130, 439] on p "Take your Lead Generation activities to the next level and attract more of the …" at bounding box center [245, 459] width 415 height 41
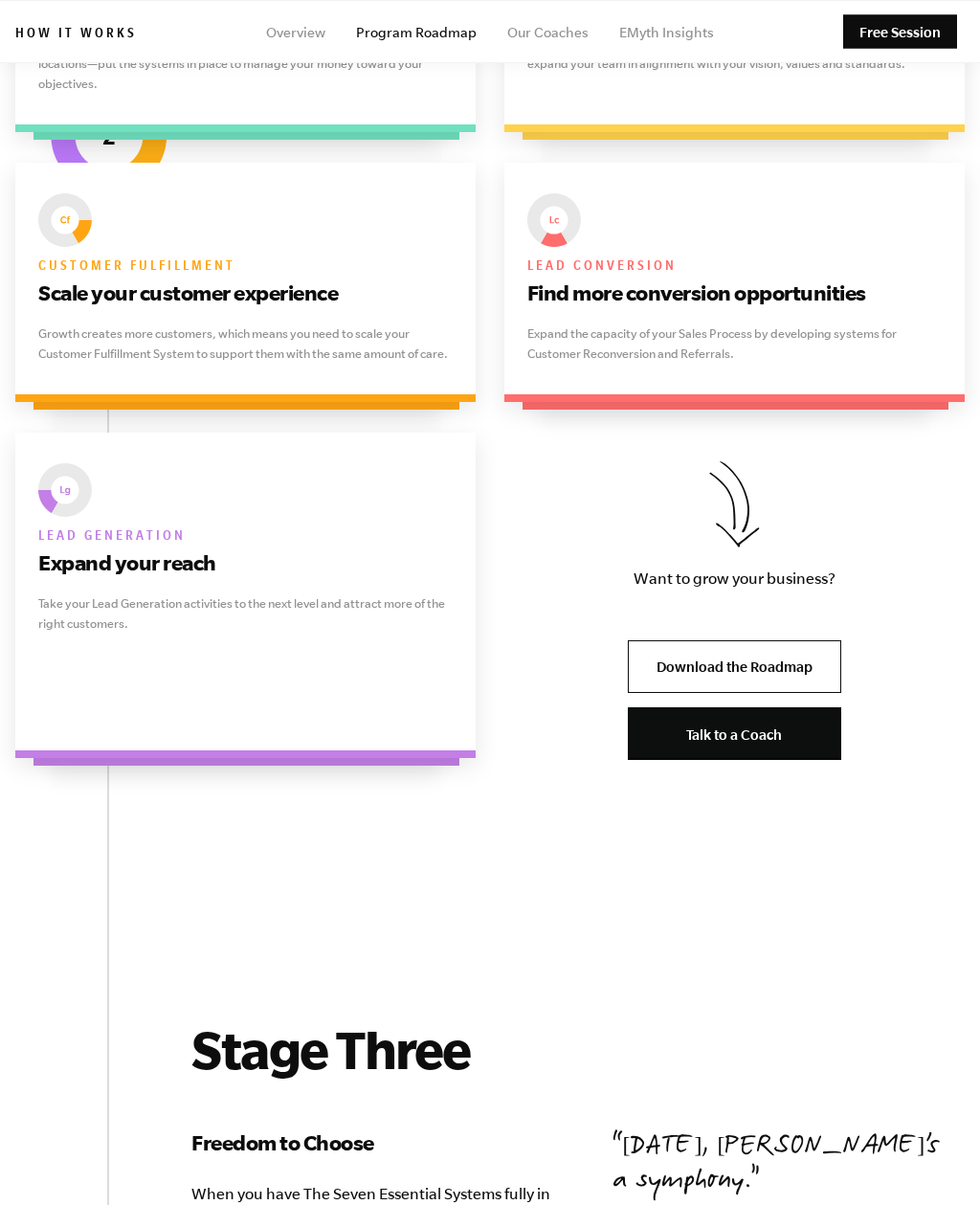
scroll to position [3762, 0]
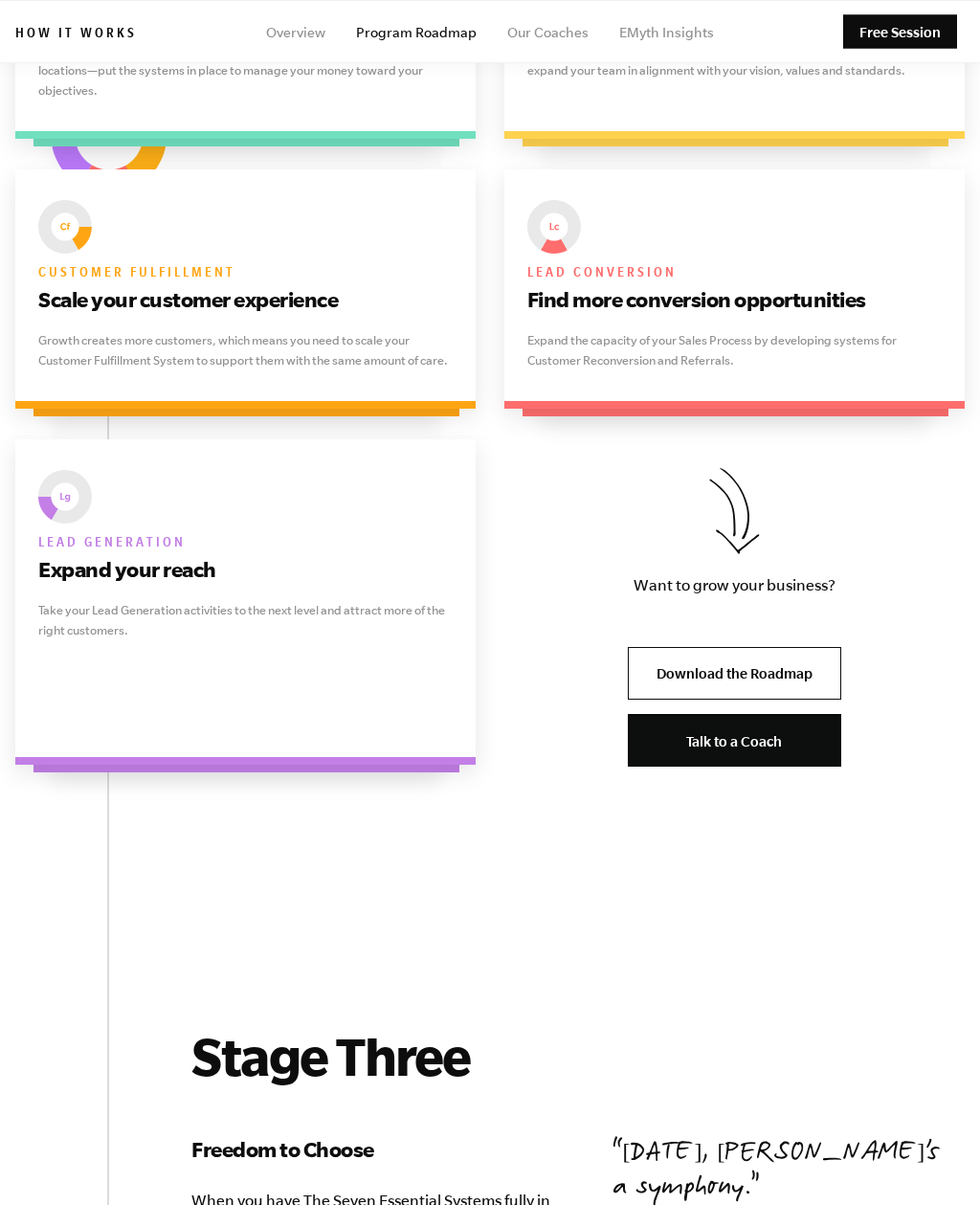
click at [876, 335] on div "Lead conversion Find more conversion opportunities Expand the capacity of your …" at bounding box center [735, 289] width 460 height 240
click at [864, 359] on div at bounding box center [735, 308] width 426 height 216
click at [832, 572] on p "Want to grow your business?" at bounding box center [735, 585] width 214 height 26
click at [836, 572] on p "Want to grow your business?" at bounding box center [735, 585] width 214 height 26
click at [829, 526] on div "Want to grow your business? Download the Roadmap Talk to a Coach" at bounding box center [735, 617] width 271 height 356
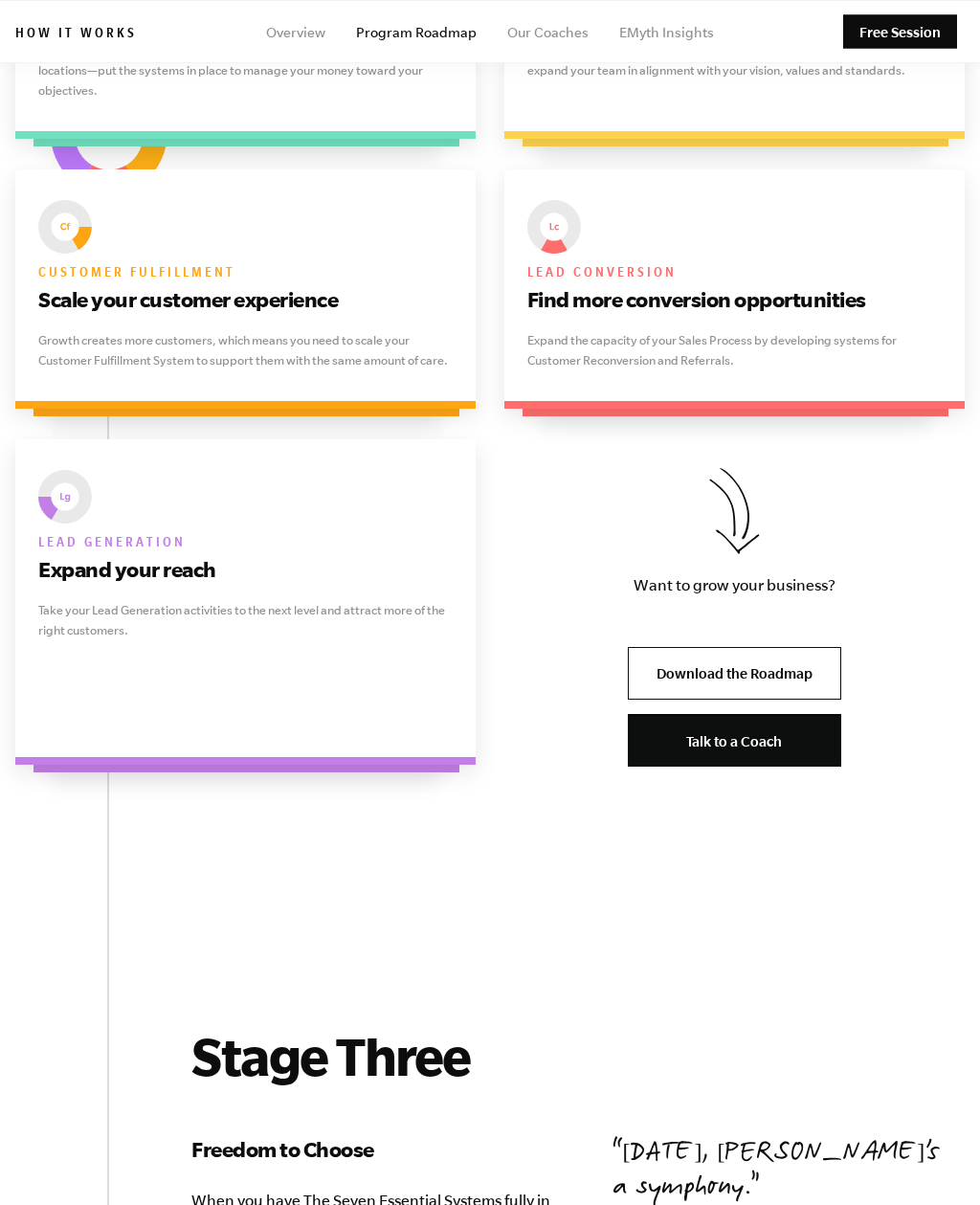
click at [851, 319] on div "Lead conversion Find more conversion opportunities Expand the capacity of your …" at bounding box center [735, 289] width 460 height 240
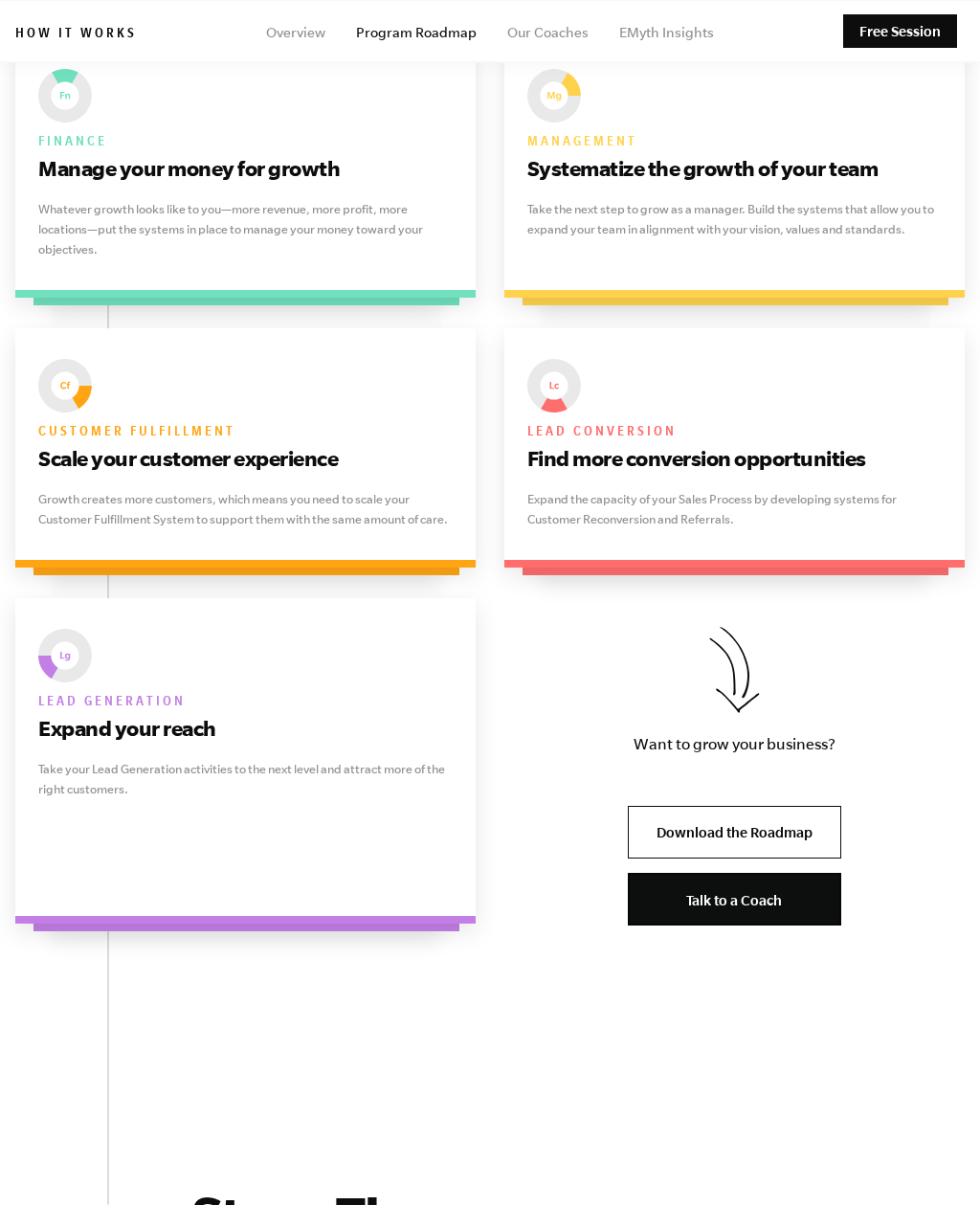
scroll to position [3548, 0]
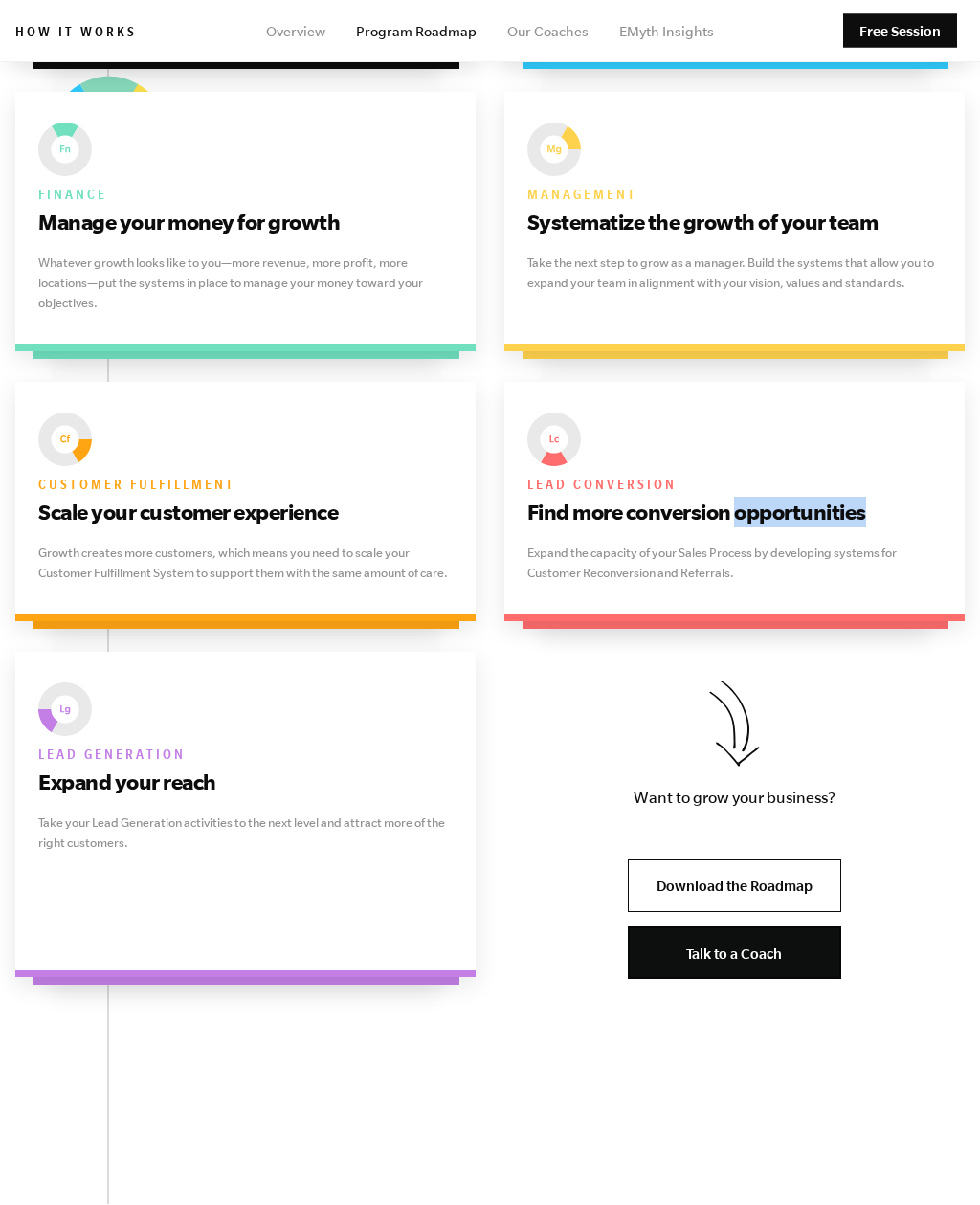
click at [897, 414] on div "Lead conversion Find more conversion opportunities" at bounding box center [735, 471] width 415 height 115
click at [872, 525] on div "Lead conversion Find more conversion opportunities Expand the capacity of your …" at bounding box center [735, 502] width 460 height 240
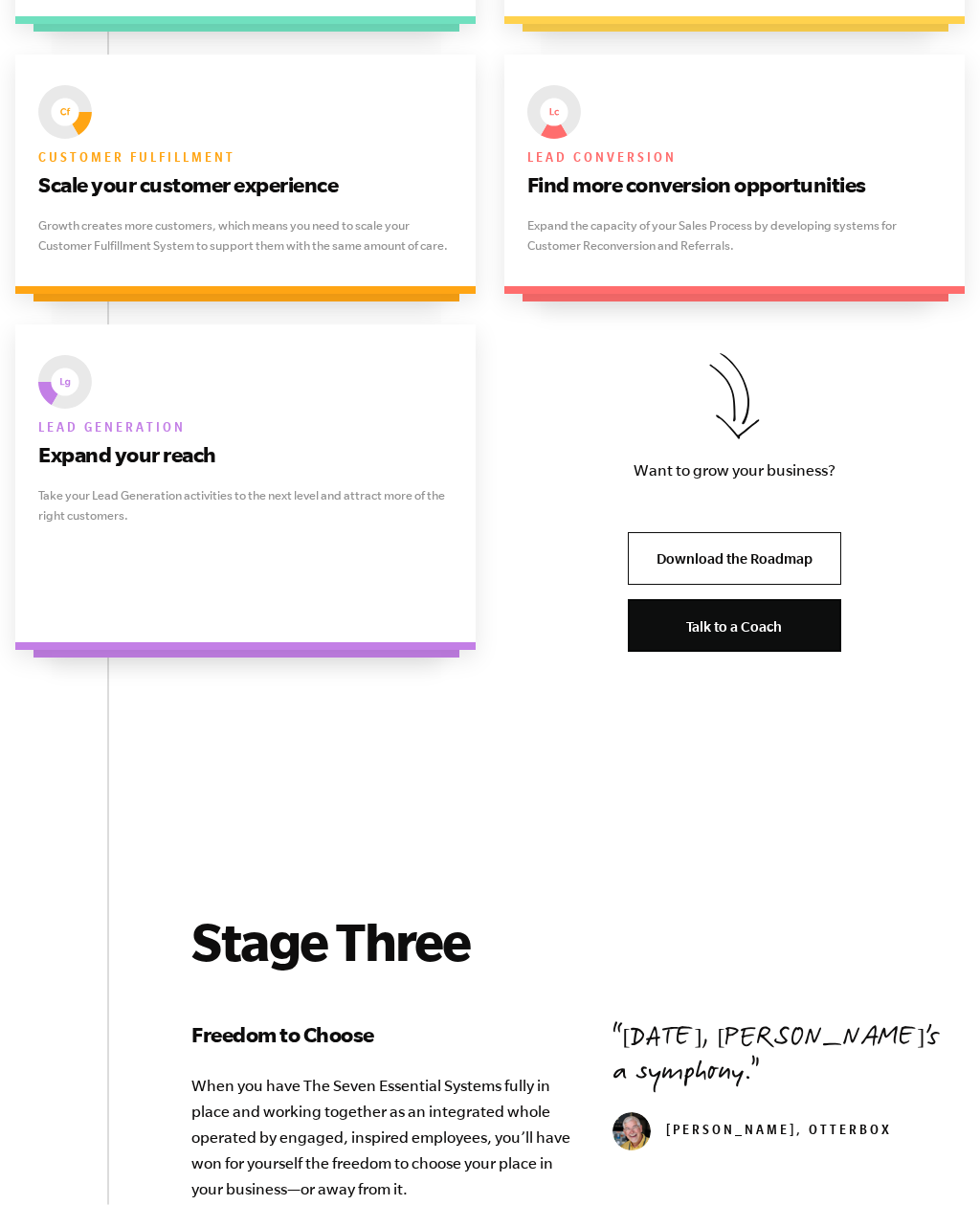
scroll to position [3929, 0]
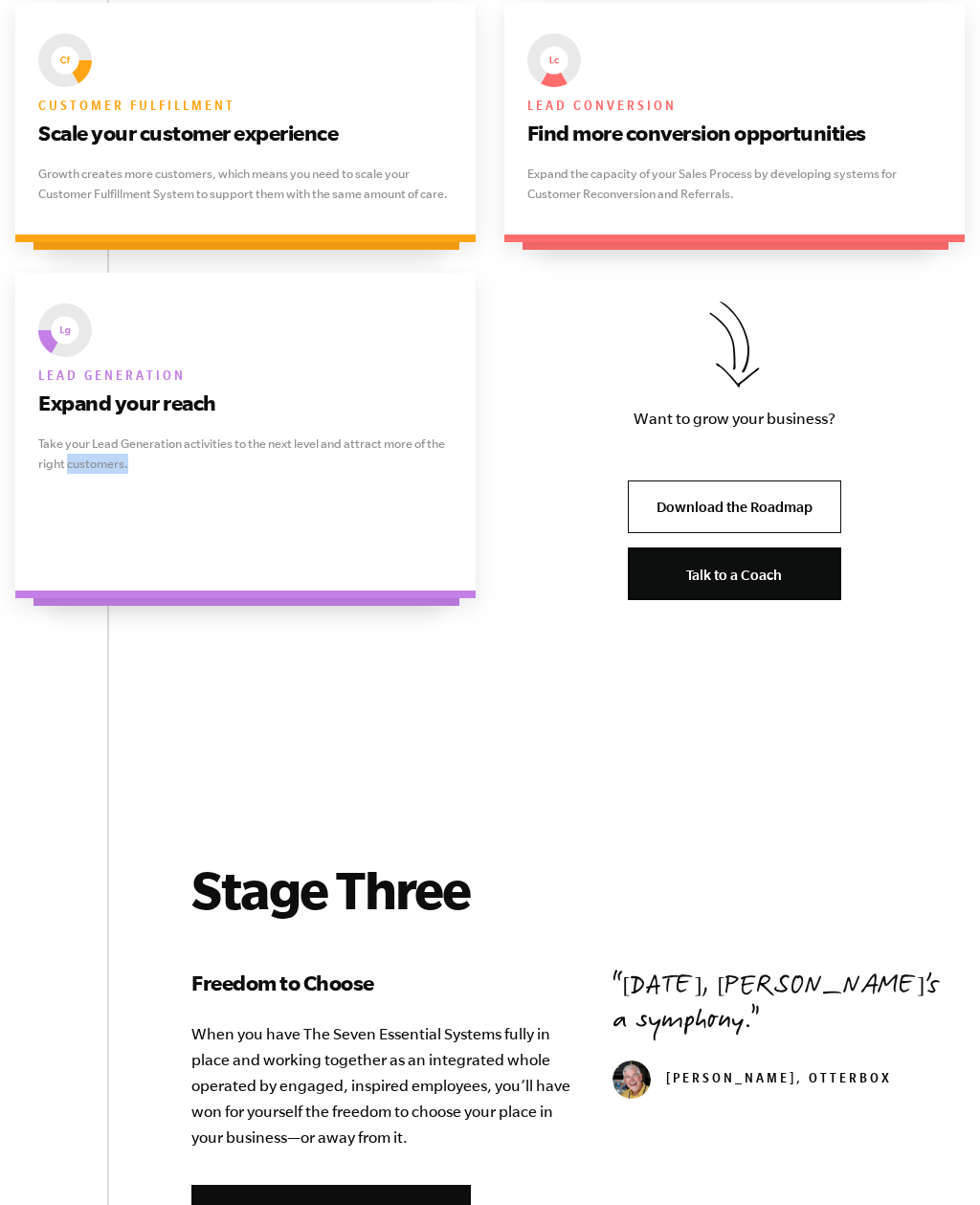
click at [95, 520] on div "Lead generation Expand your reach Take your Lead Generation activities to the n…" at bounding box center [245, 435] width 460 height 326
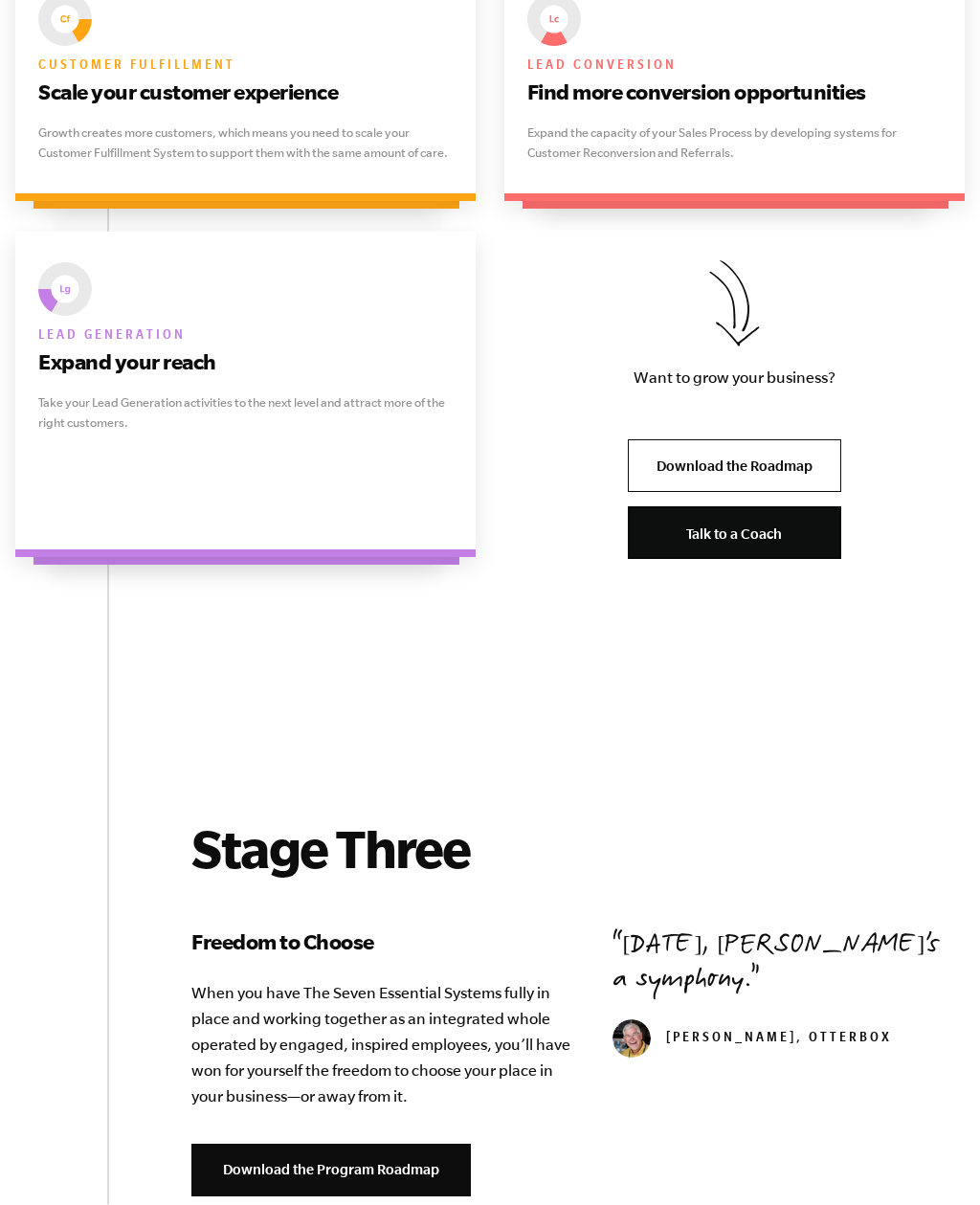
scroll to position [3970, 0]
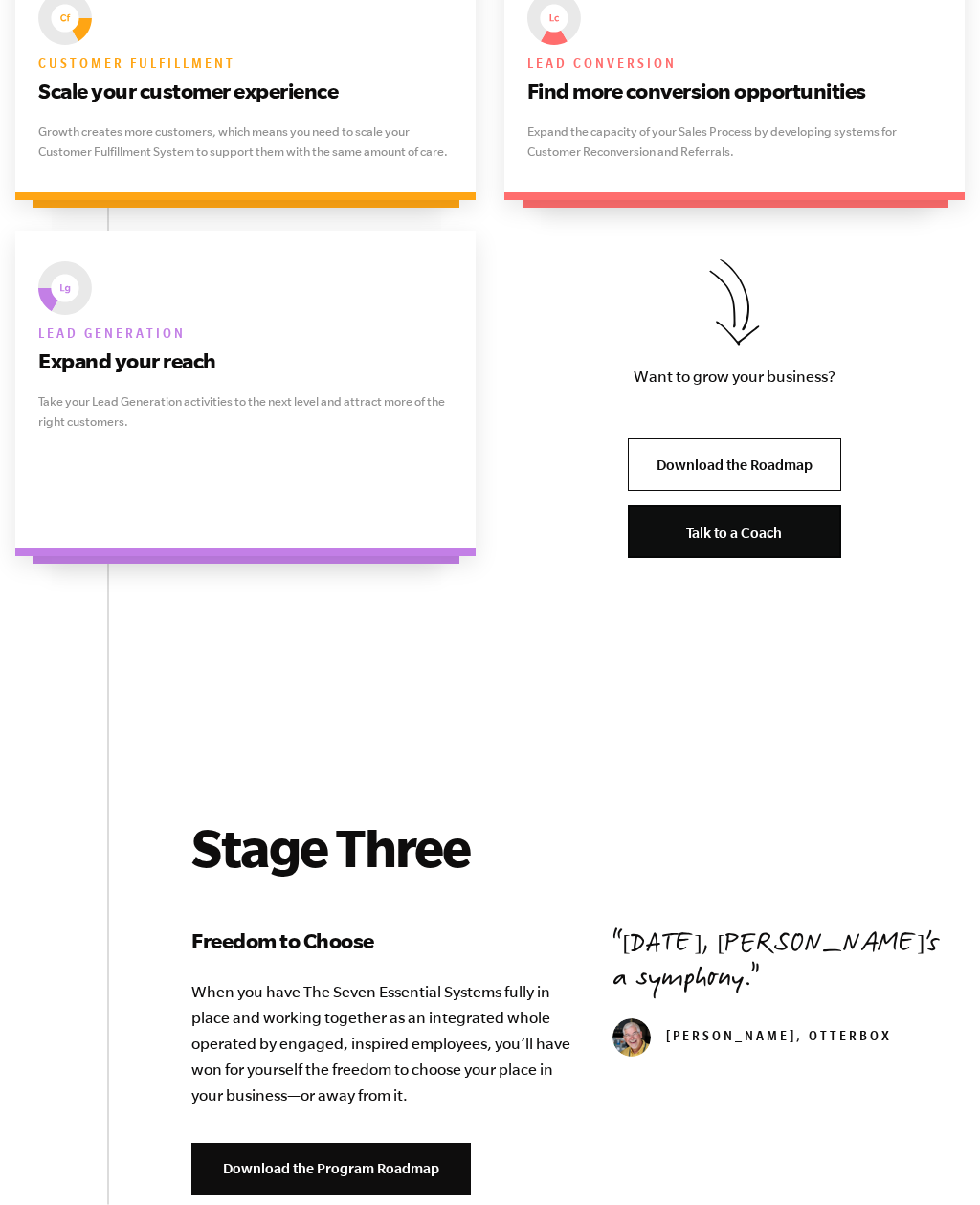
click at [89, 510] on div at bounding box center [246, 413] width 413 height 302
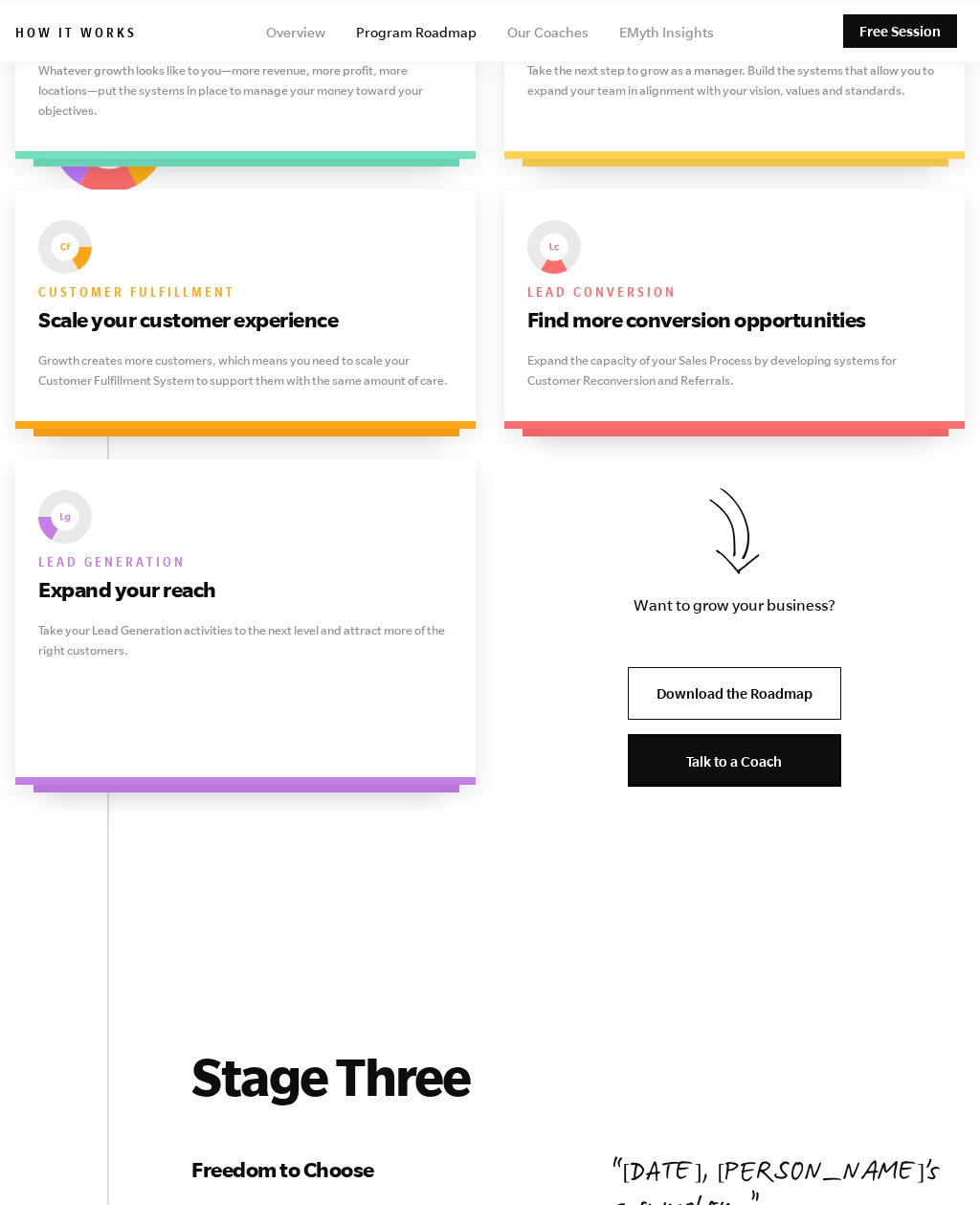
scroll to position [3715, 0]
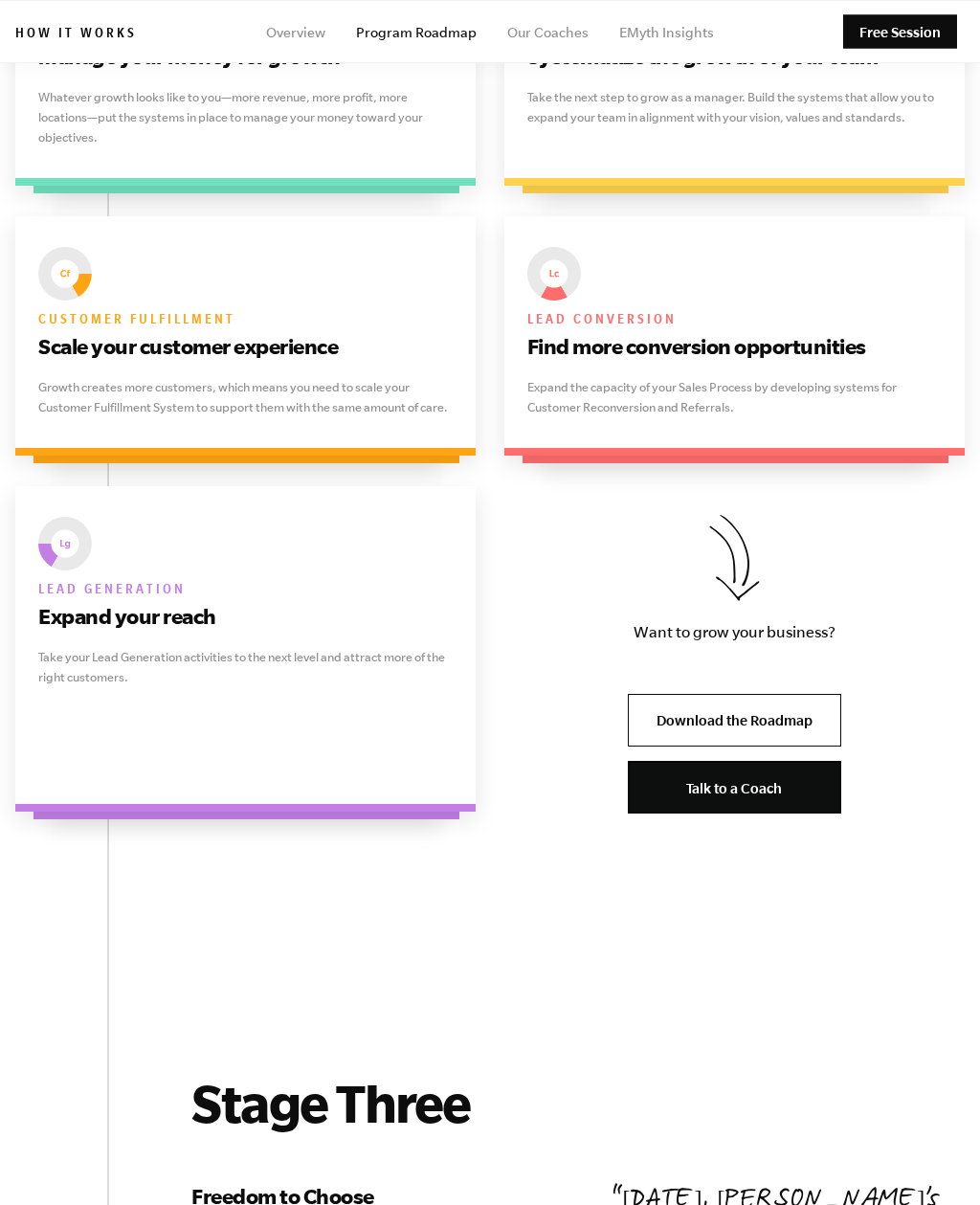
click at [100, 377] on p "Growth creates more customers, which means you need to scale your Customer Fulf…" at bounding box center [245, 397] width 415 height 41
click at [71, 377] on p "Growth creates more customers, which means you need to scale your Customer Fulf…" at bounding box center [245, 397] width 415 height 41
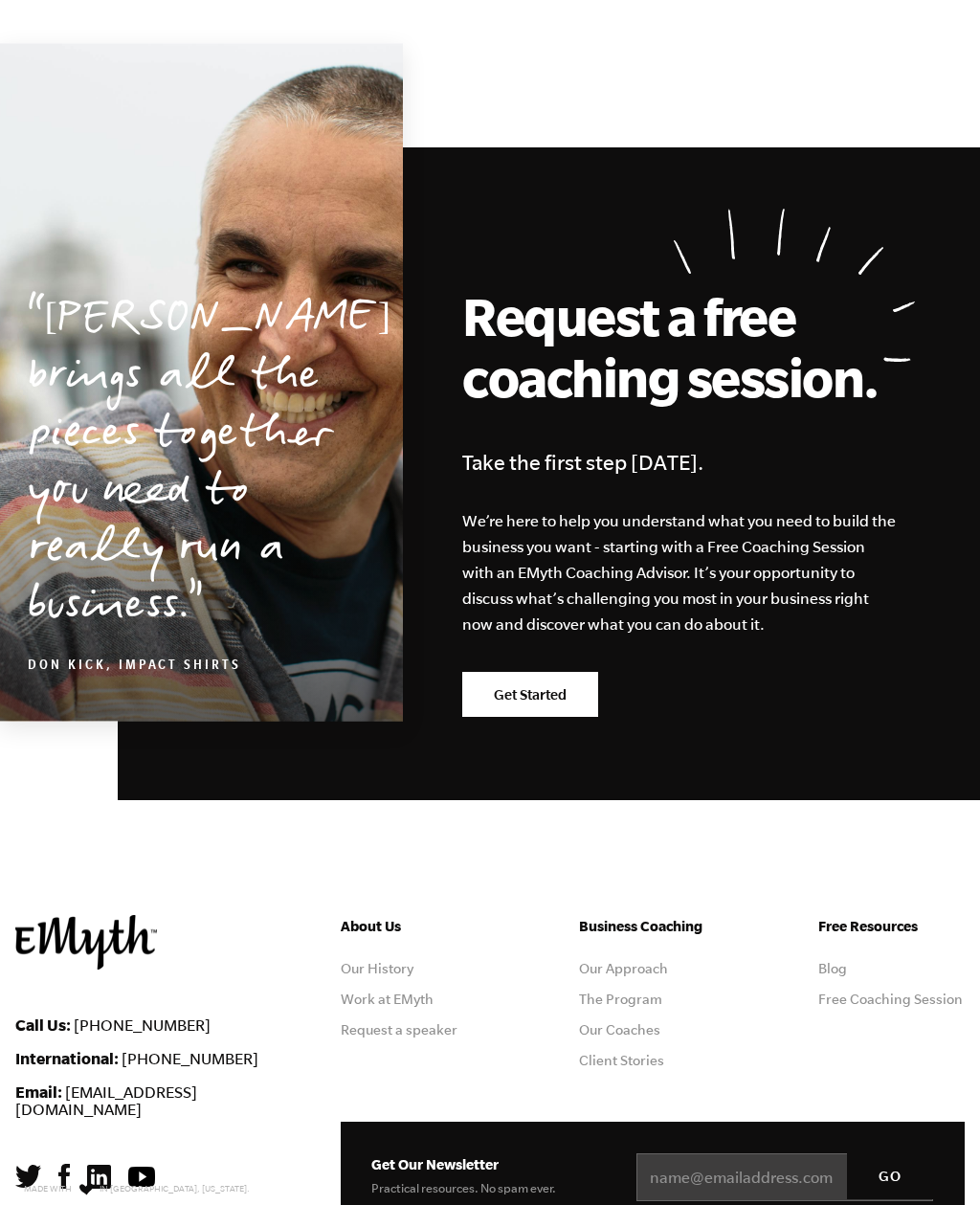
scroll to position [5929, 0]
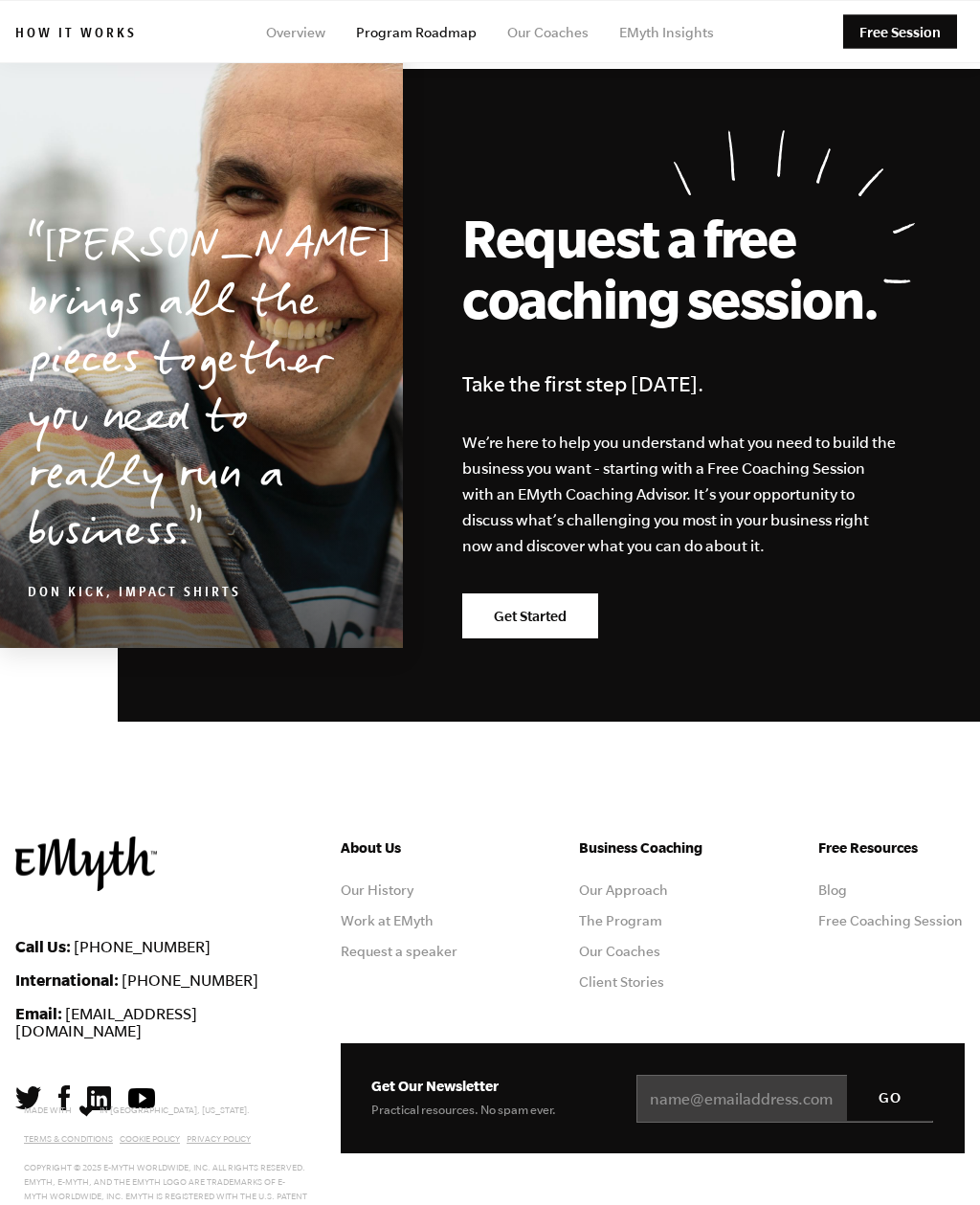
click at [550, 593] on link "Get Started" at bounding box center [530, 617] width 136 height 46
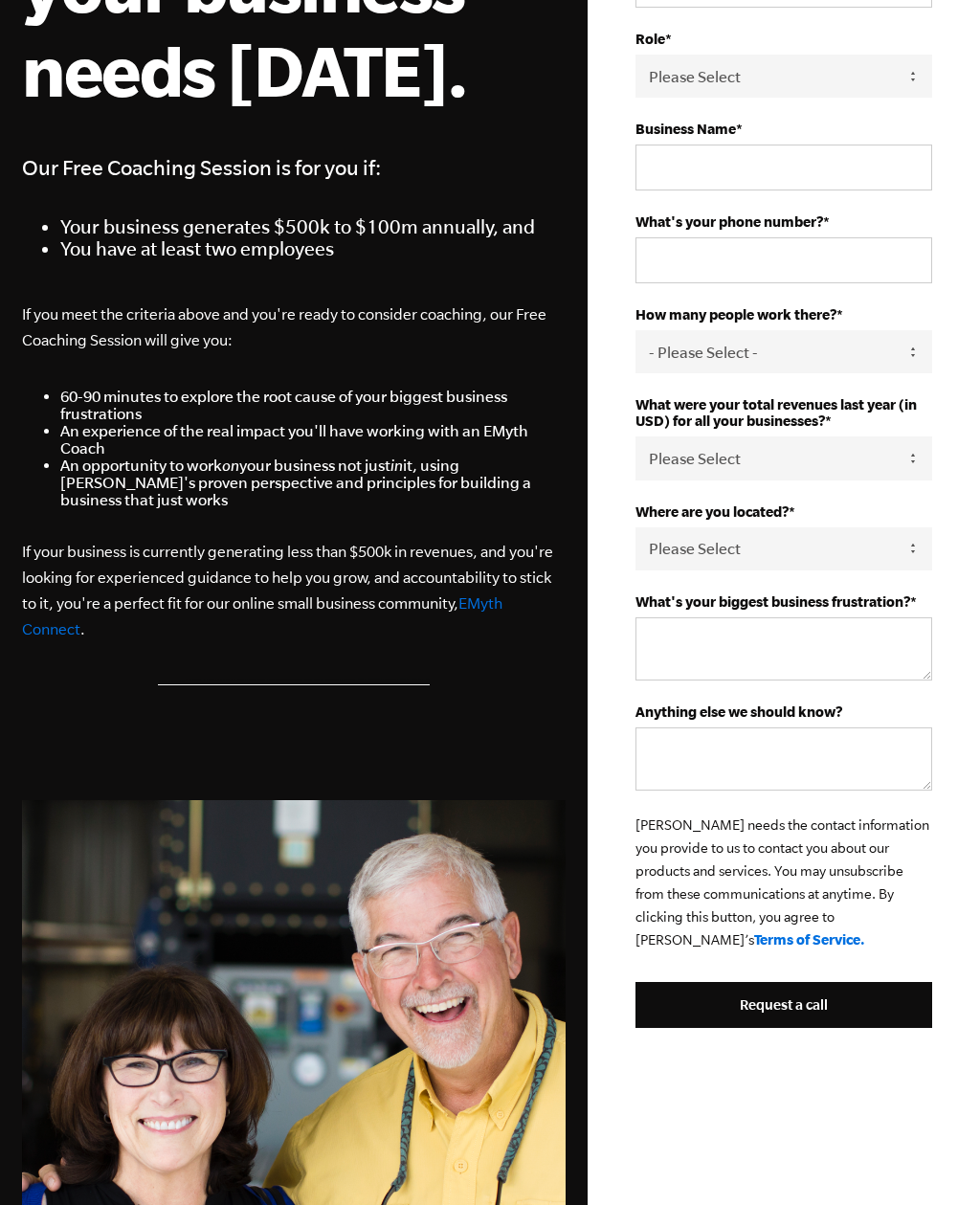
scroll to position [353, 0]
